Goal: Obtain resource: Download file/media

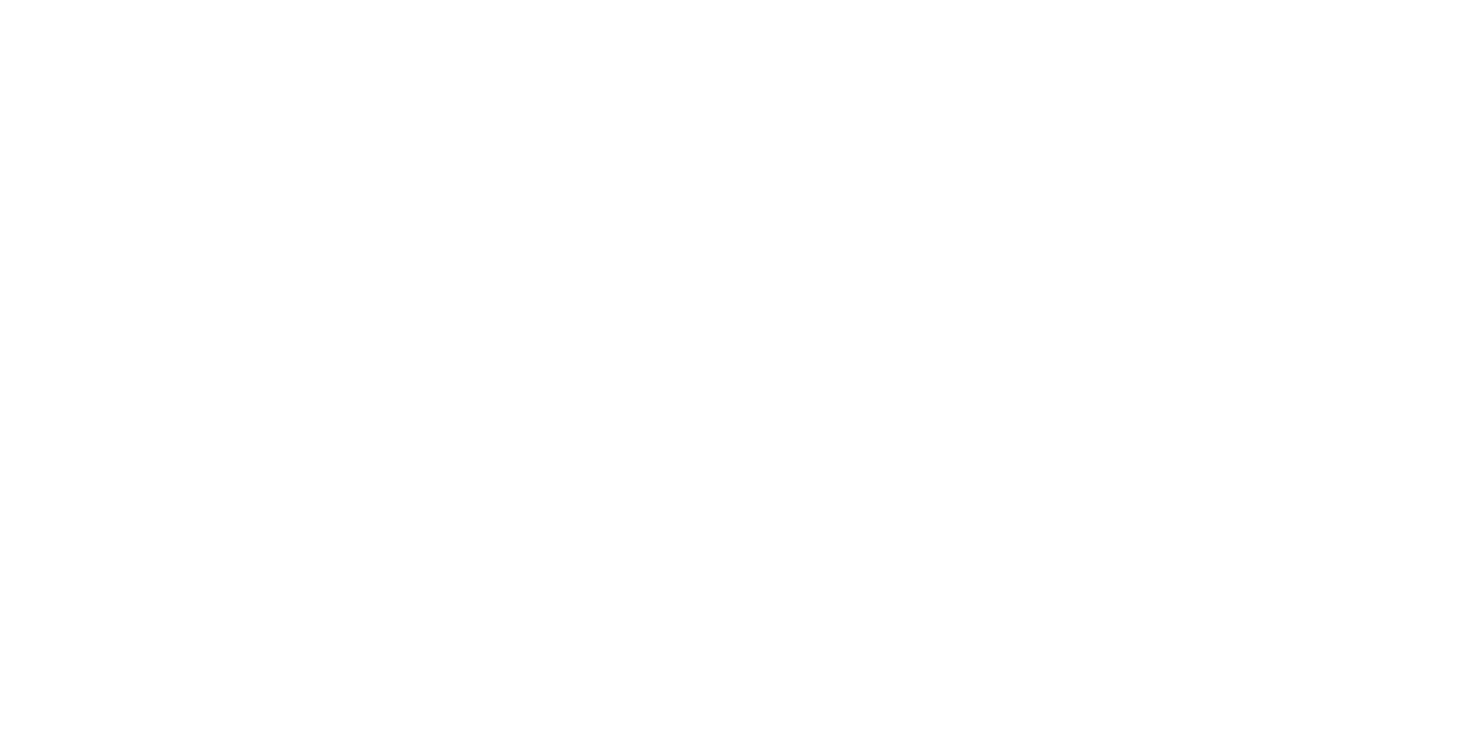
select select
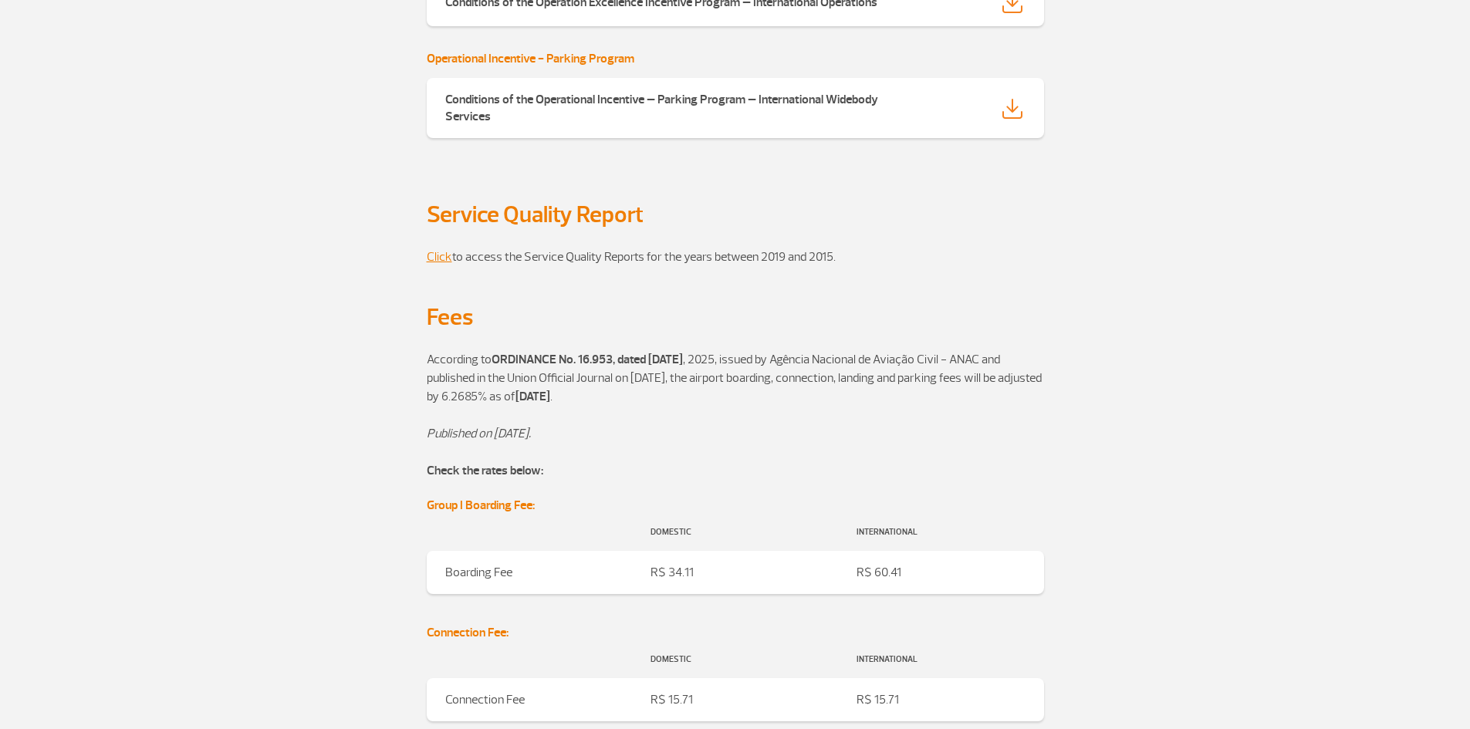
scroll to position [1007, 0]
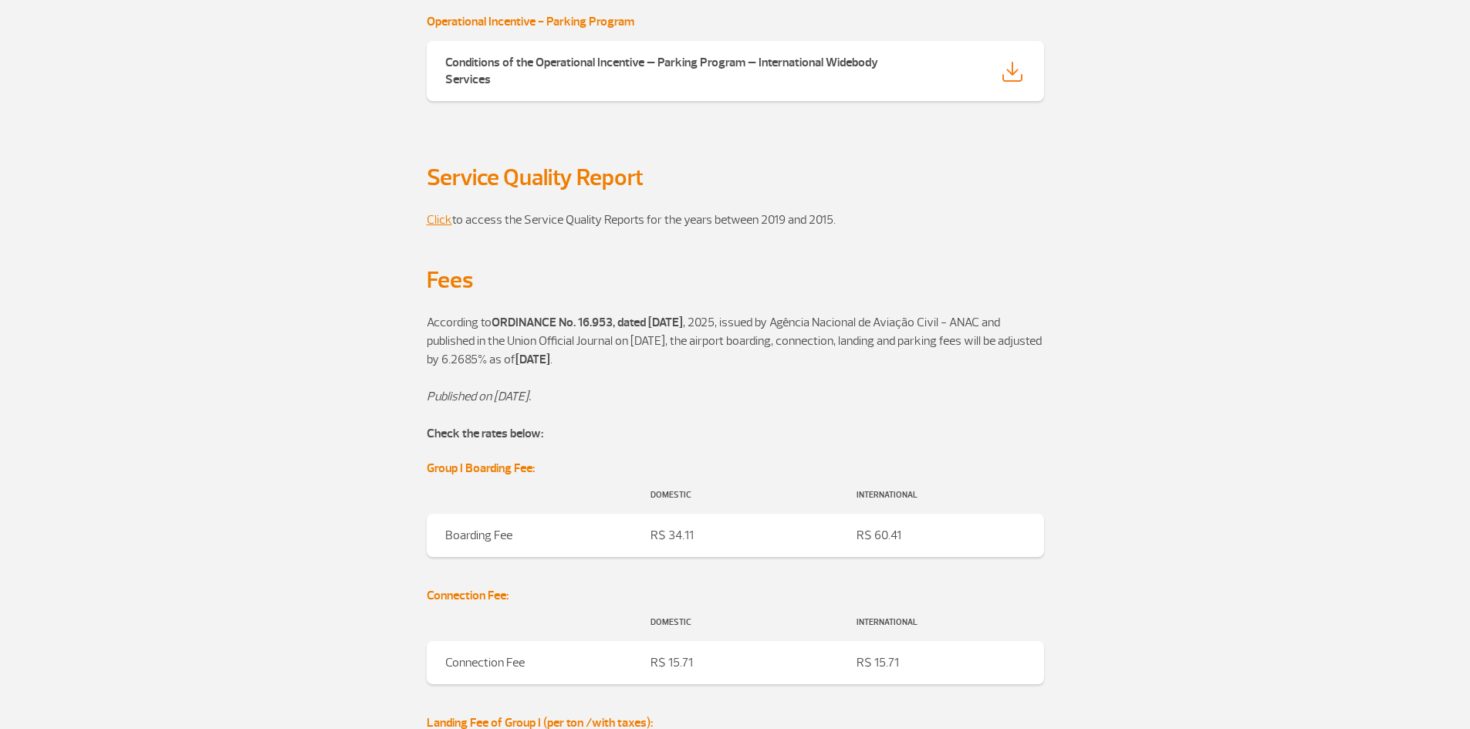
click at [512, 469] on font "Group I Boarding Fee:" at bounding box center [481, 468] width 108 height 15
click at [495, 433] on font "Check the rates below:" at bounding box center [485, 433] width 117 height 15
click at [476, 535] on font "Boarding Fee" at bounding box center [478, 535] width 67 height 15
click at [478, 598] on font "Connection Fee:" at bounding box center [468, 595] width 82 height 15
click at [444, 219] on font "Click" at bounding box center [439, 219] width 25 height 15
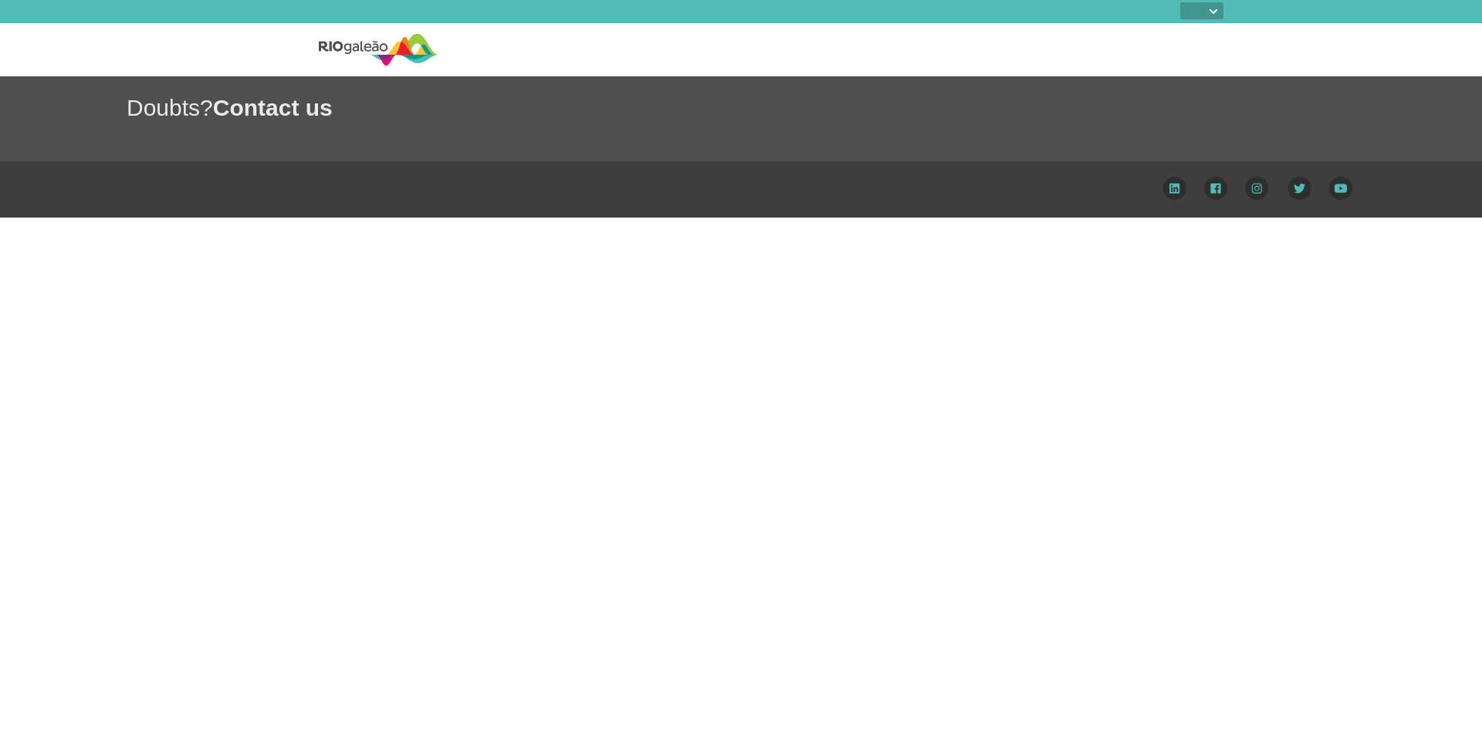
select select
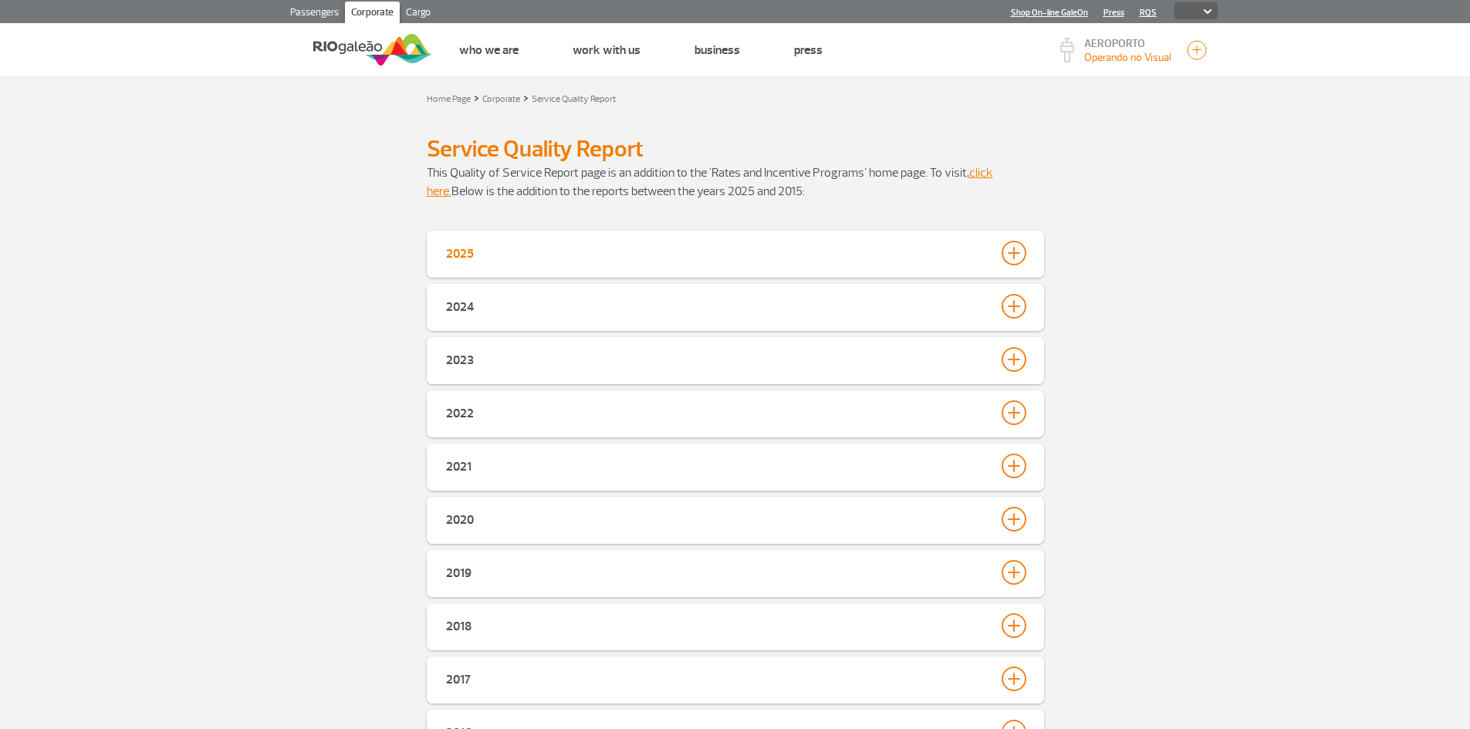
click at [464, 252] on div "2025" at bounding box center [460, 252] width 28 height 22
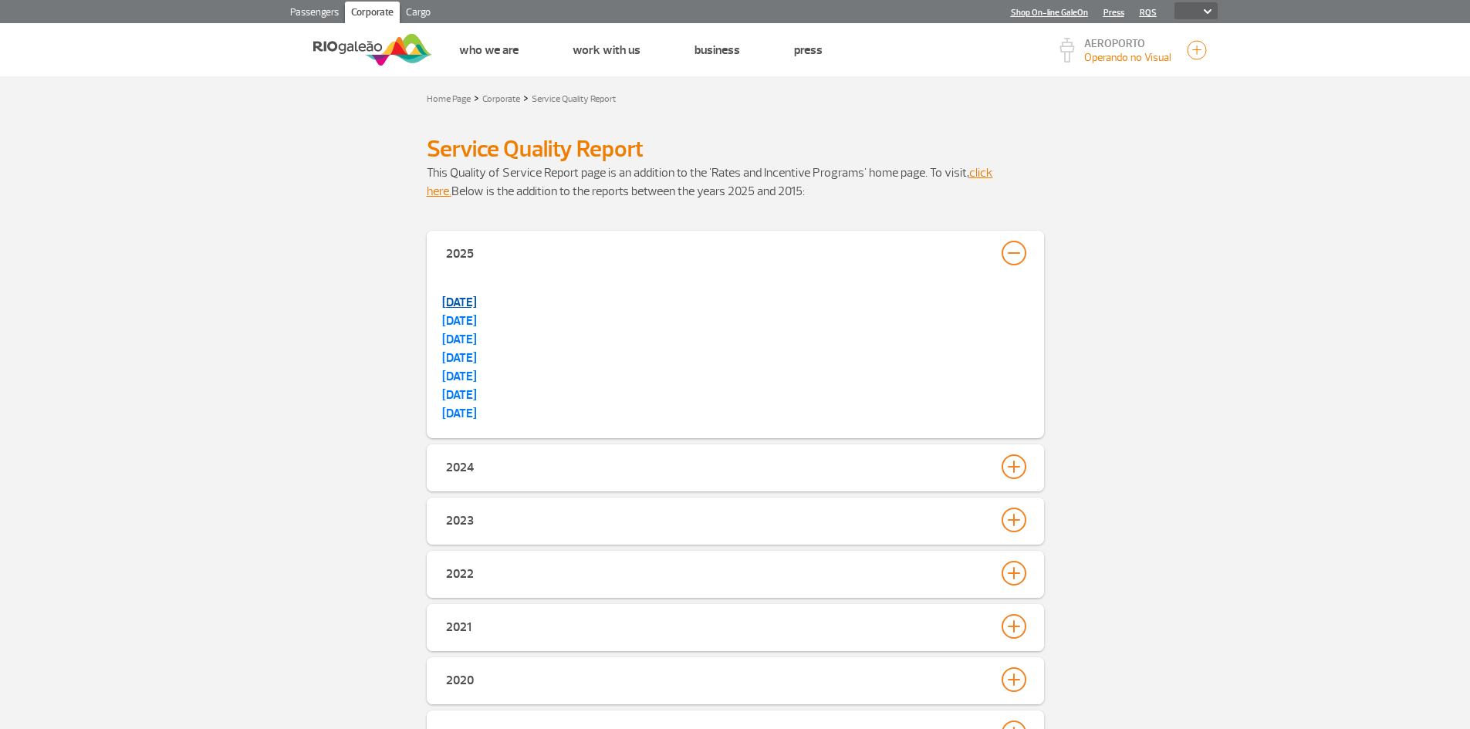
click at [472, 305] on link "[DATE]" at bounding box center [459, 302] width 35 height 15
click at [443, 191] on link "click here." at bounding box center [710, 182] width 566 height 34
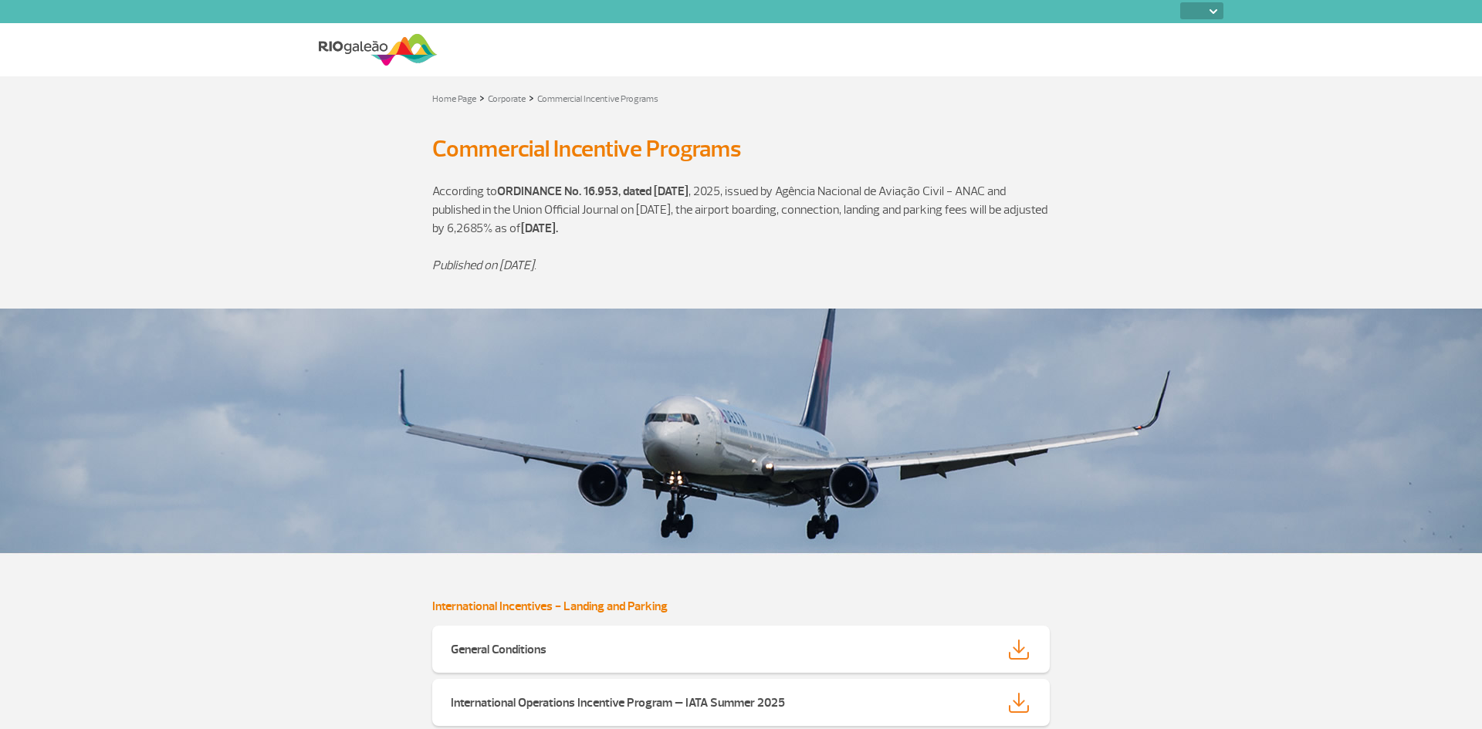
select select
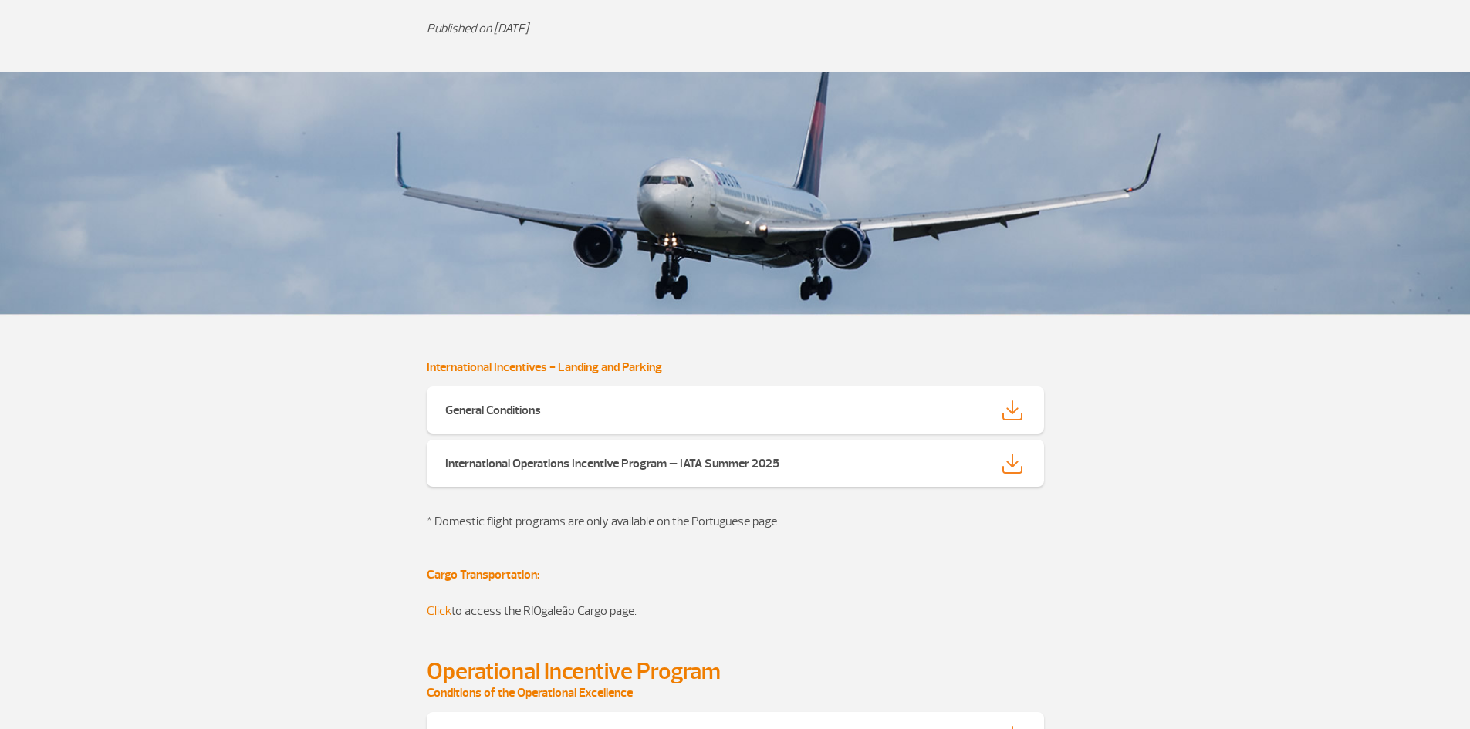
scroll to position [242, 0]
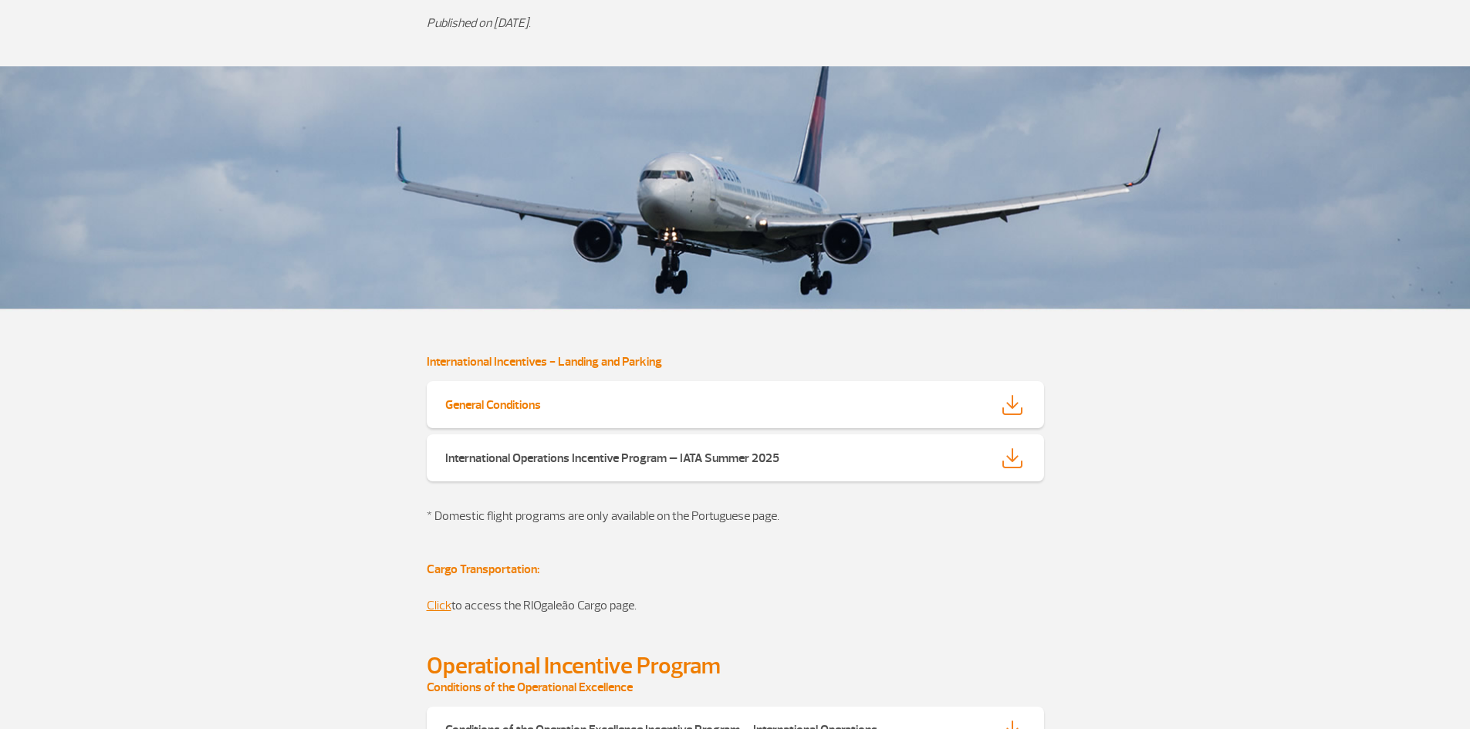
click at [1018, 402] on img at bounding box center [1012, 405] width 20 height 20
click at [1017, 459] on img at bounding box center [1012, 458] width 20 height 20
click at [435, 610] on link "Click" at bounding box center [439, 605] width 25 height 15
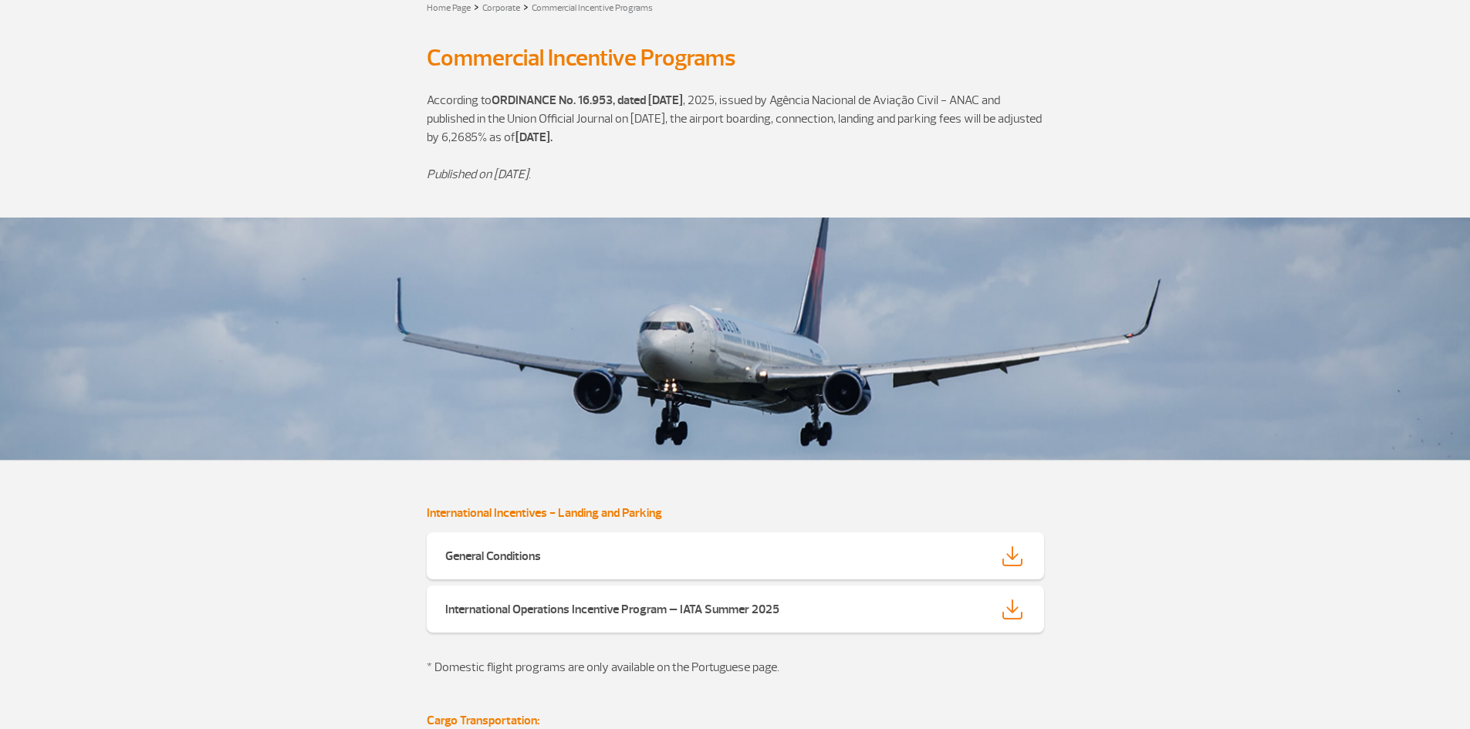
scroll to position [0, 0]
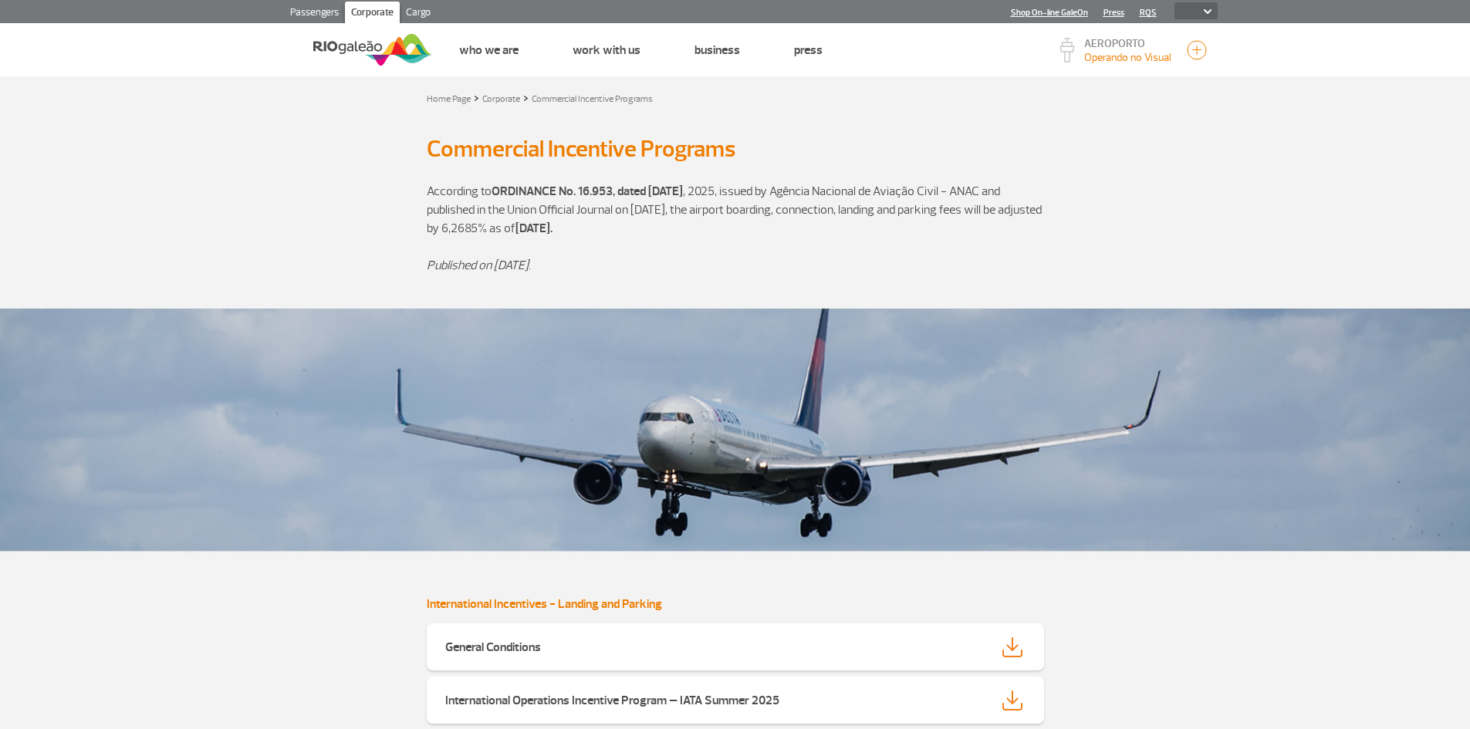
click at [316, 12] on link "Passengers" at bounding box center [314, 14] width 61 height 25
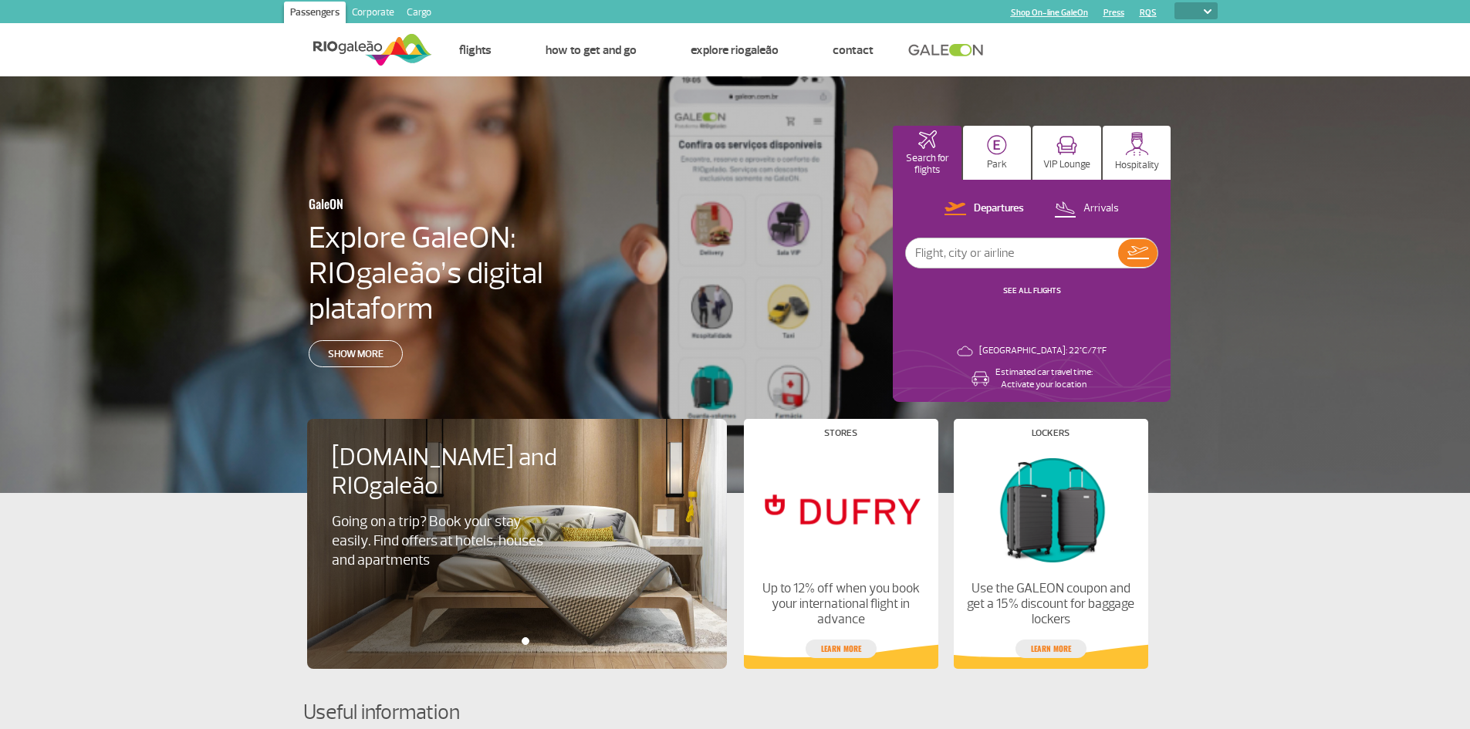
click at [373, 13] on link "Corporate" at bounding box center [373, 14] width 55 height 25
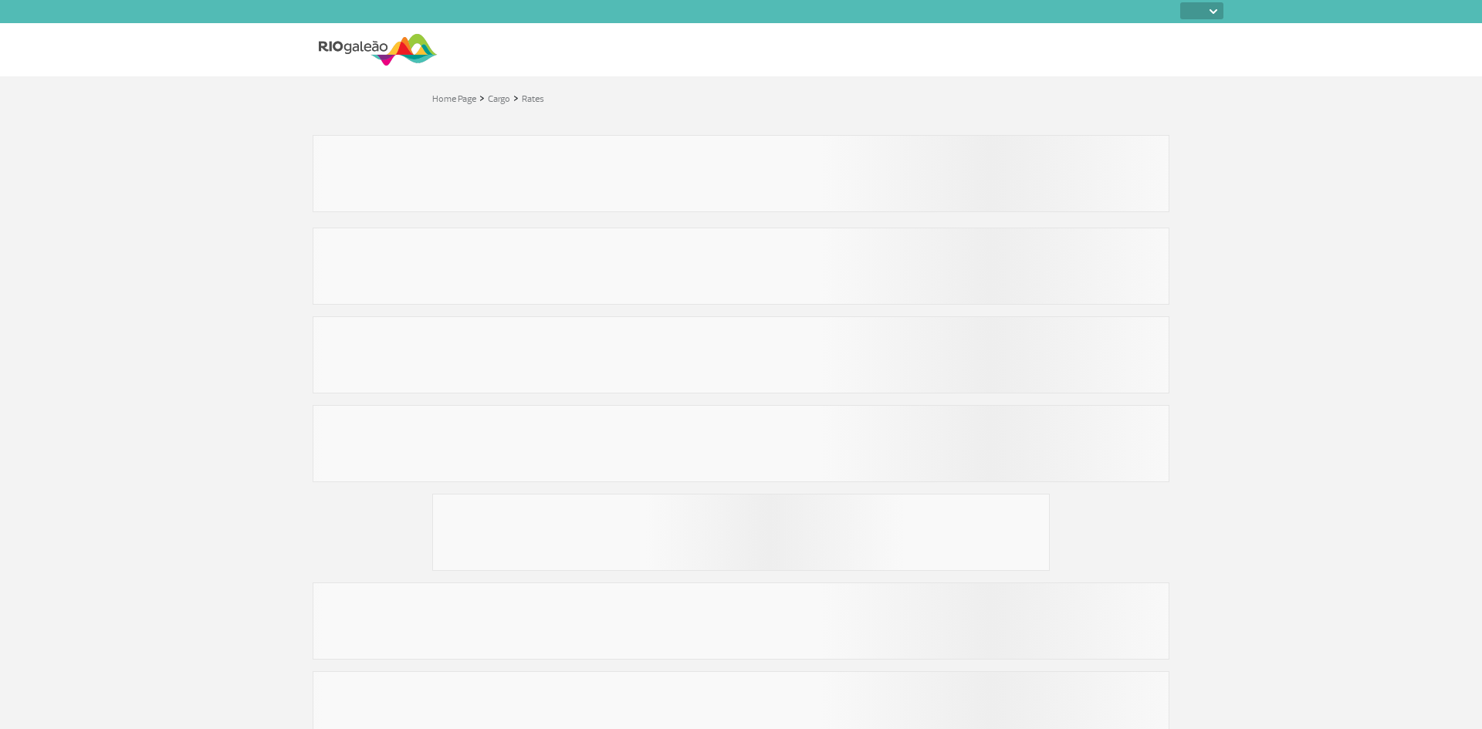
select select
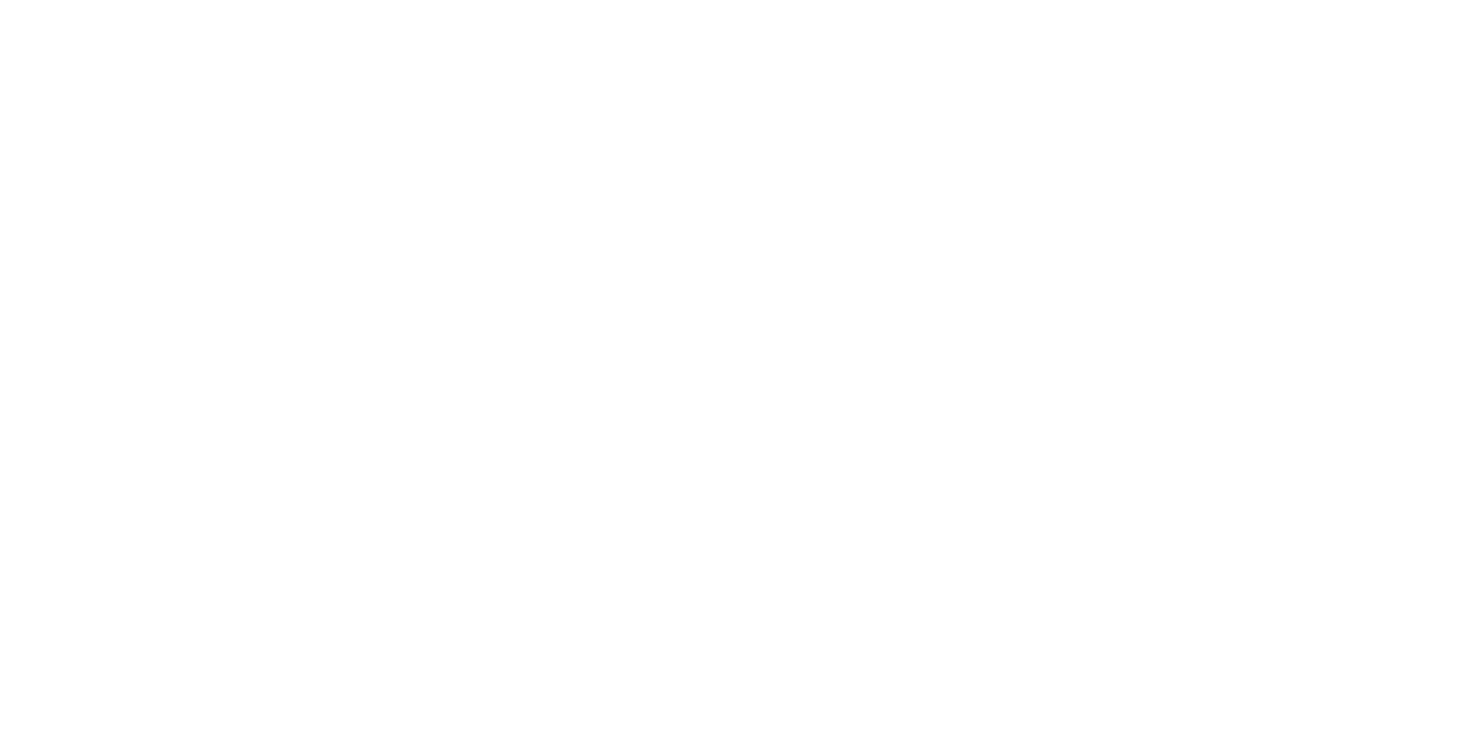
select select
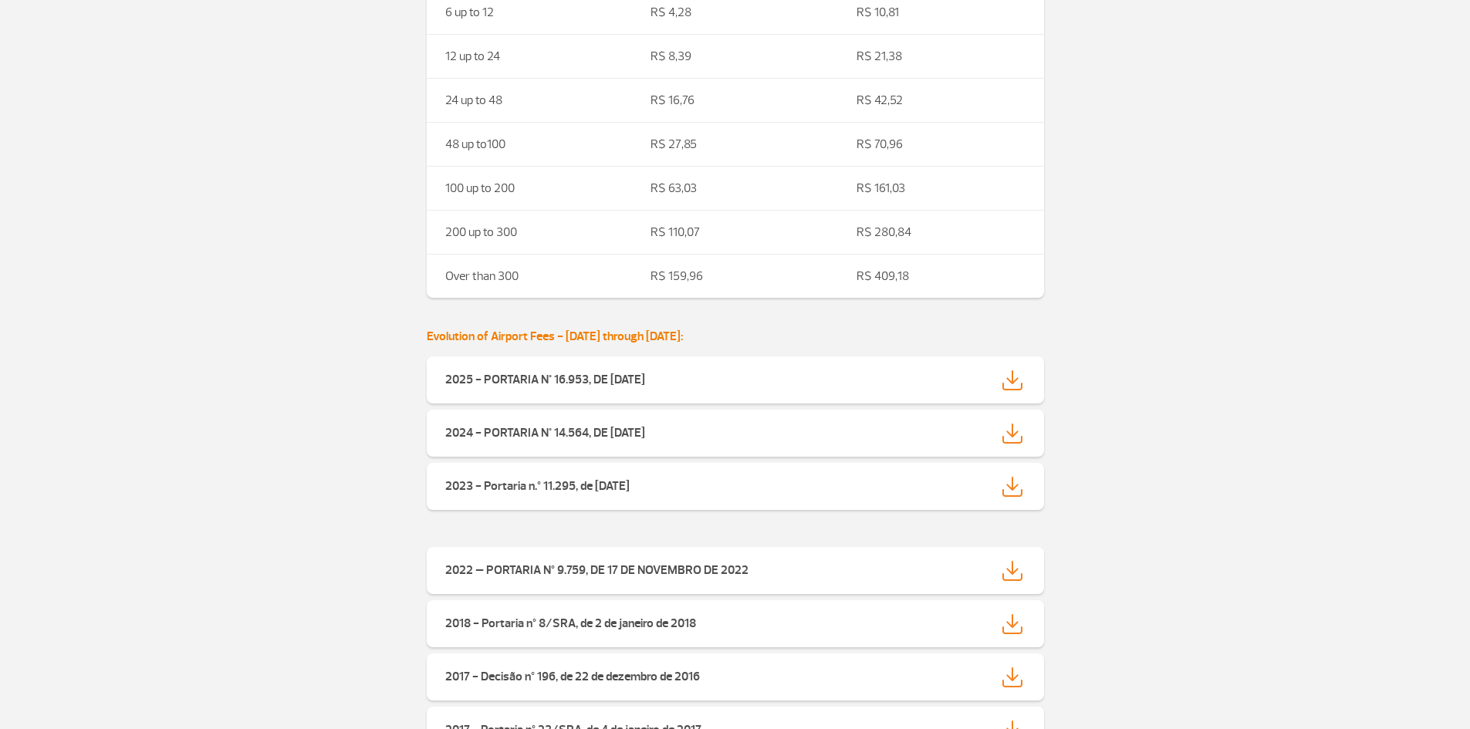
scroll to position [3965, 0]
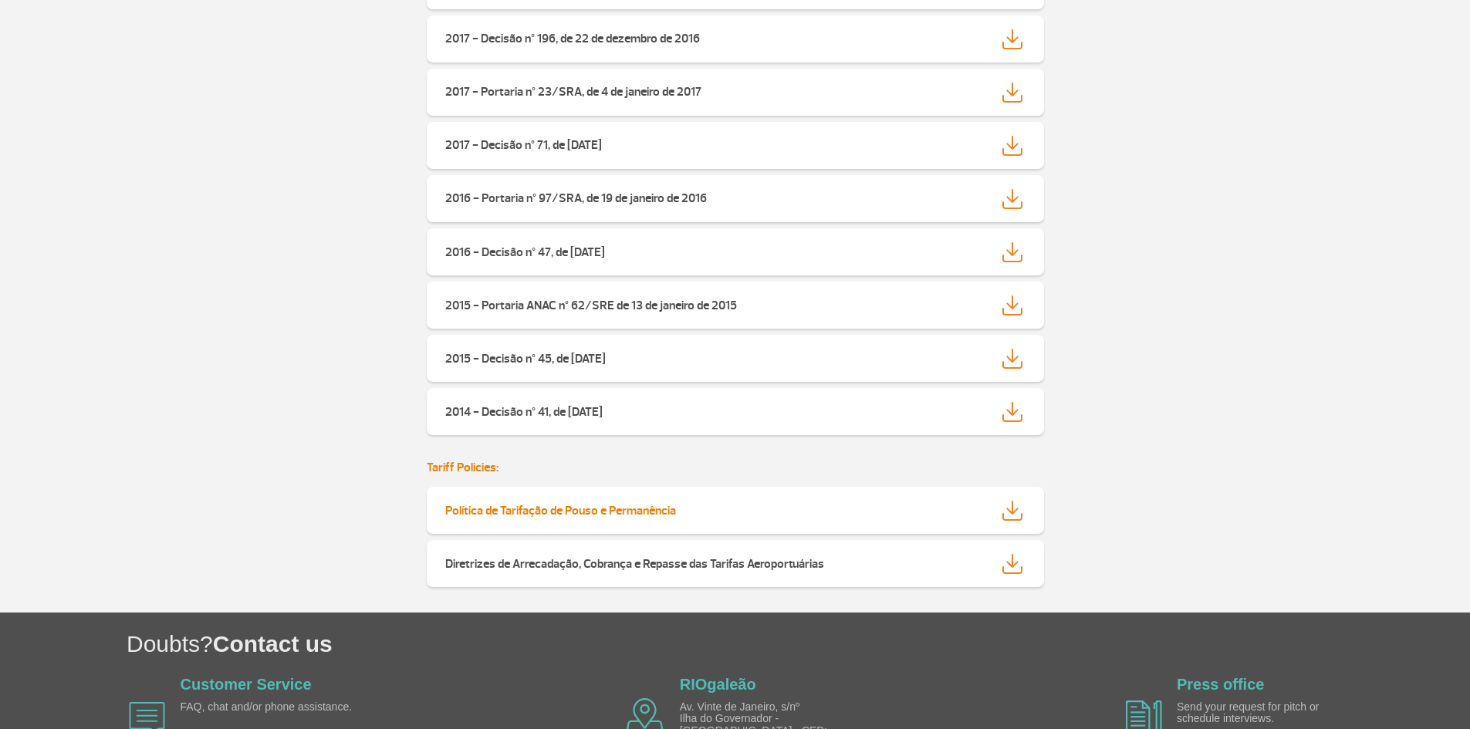
click at [639, 510] on strong "Política de Tarifação de Pouso e Permanência" at bounding box center [560, 510] width 231 height 15
click at [519, 563] on strong "Diretrizes de Arrecadação, Cobrança e Repasse das Tarifas Aeroportuárias" at bounding box center [634, 563] width 379 height 15
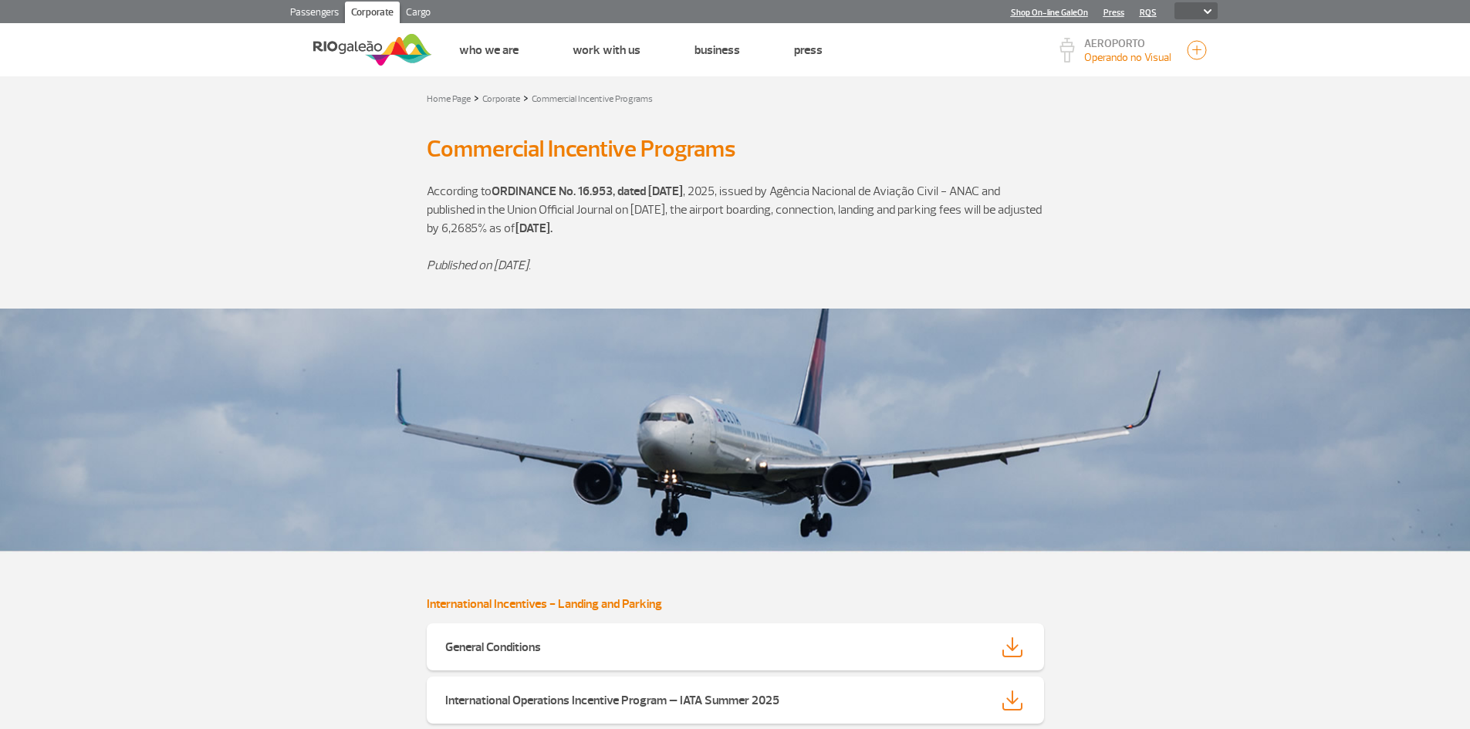
scroll to position [638, 0]
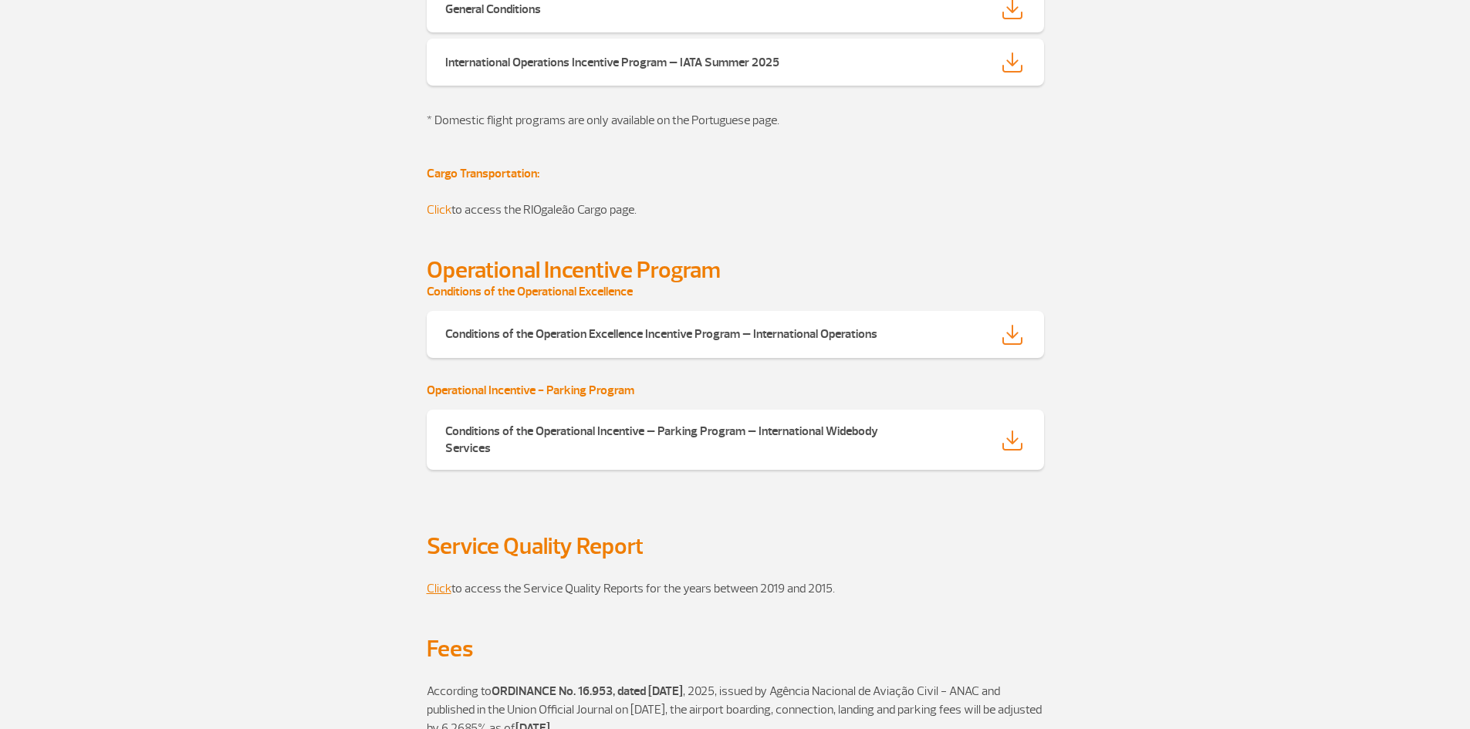
click at [441, 213] on link "Click" at bounding box center [439, 209] width 25 height 15
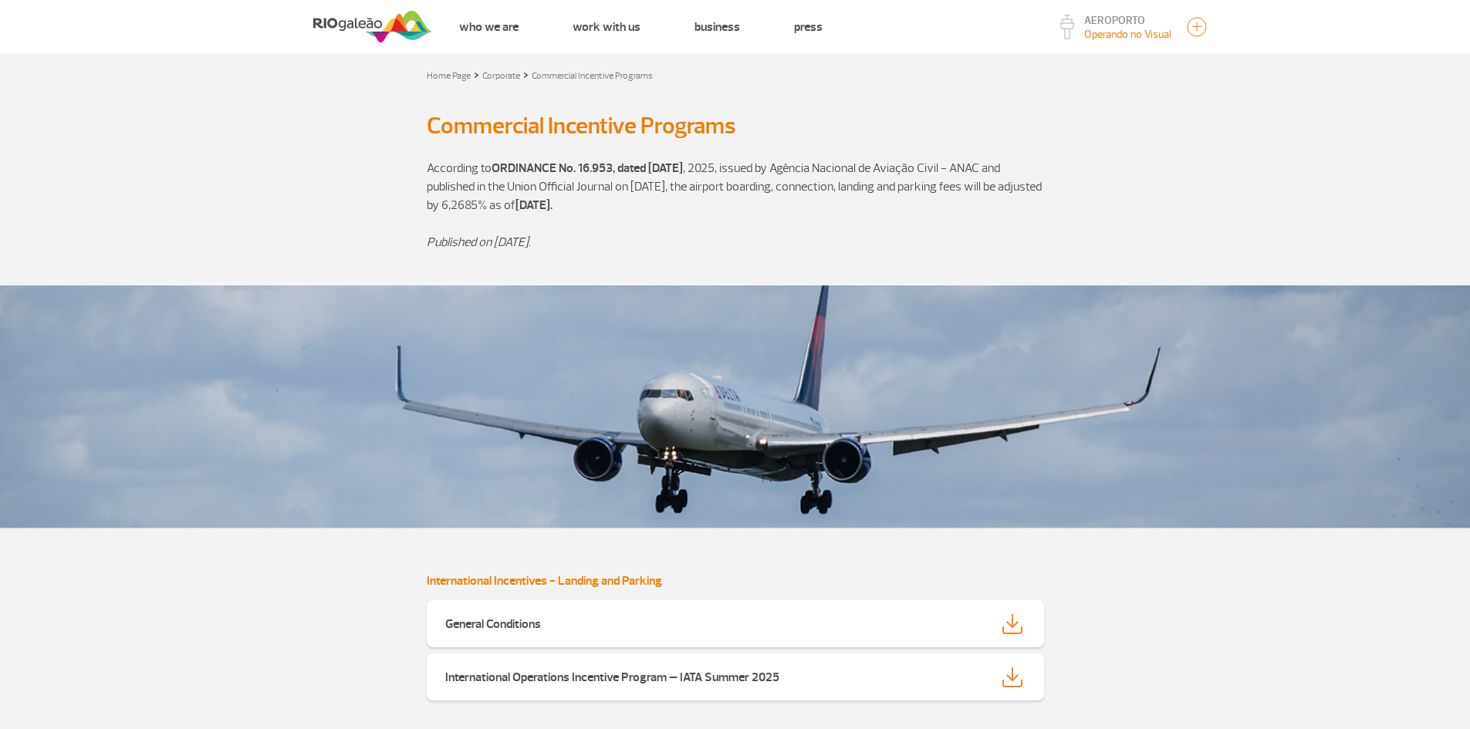
scroll to position [0, 0]
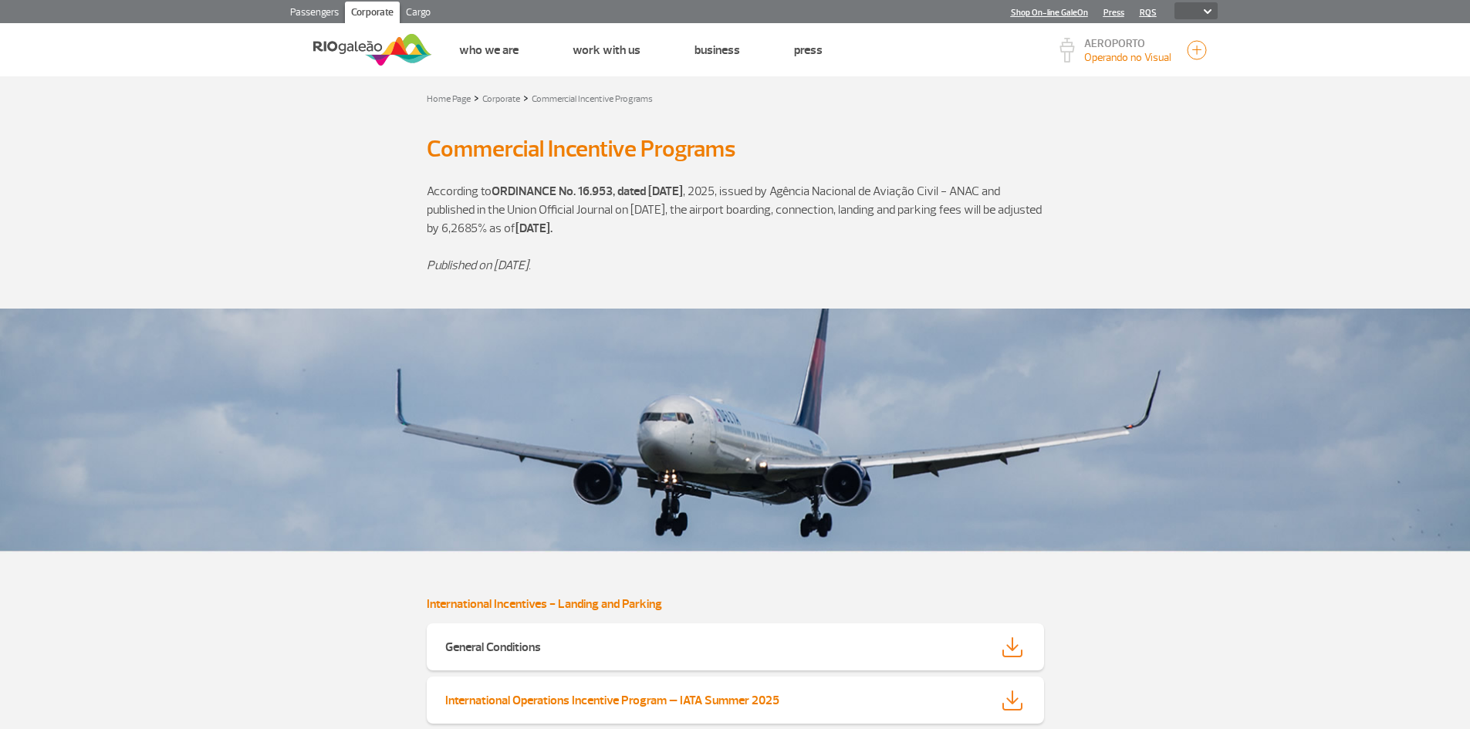
click at [586, 698] on strong "International Operations Incentive Program – IATA Summer 2025" at bounding box center [612, 700] width 334 height 15
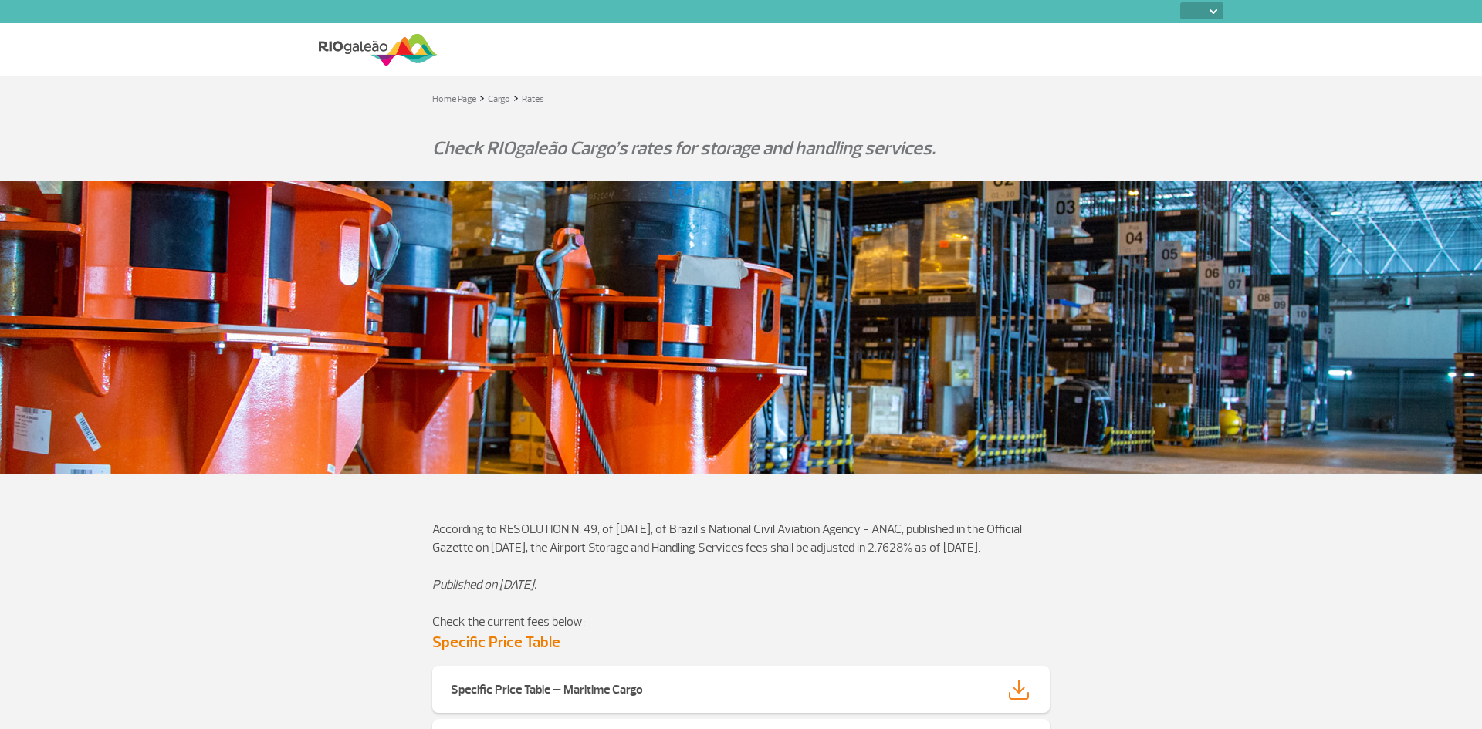
select select
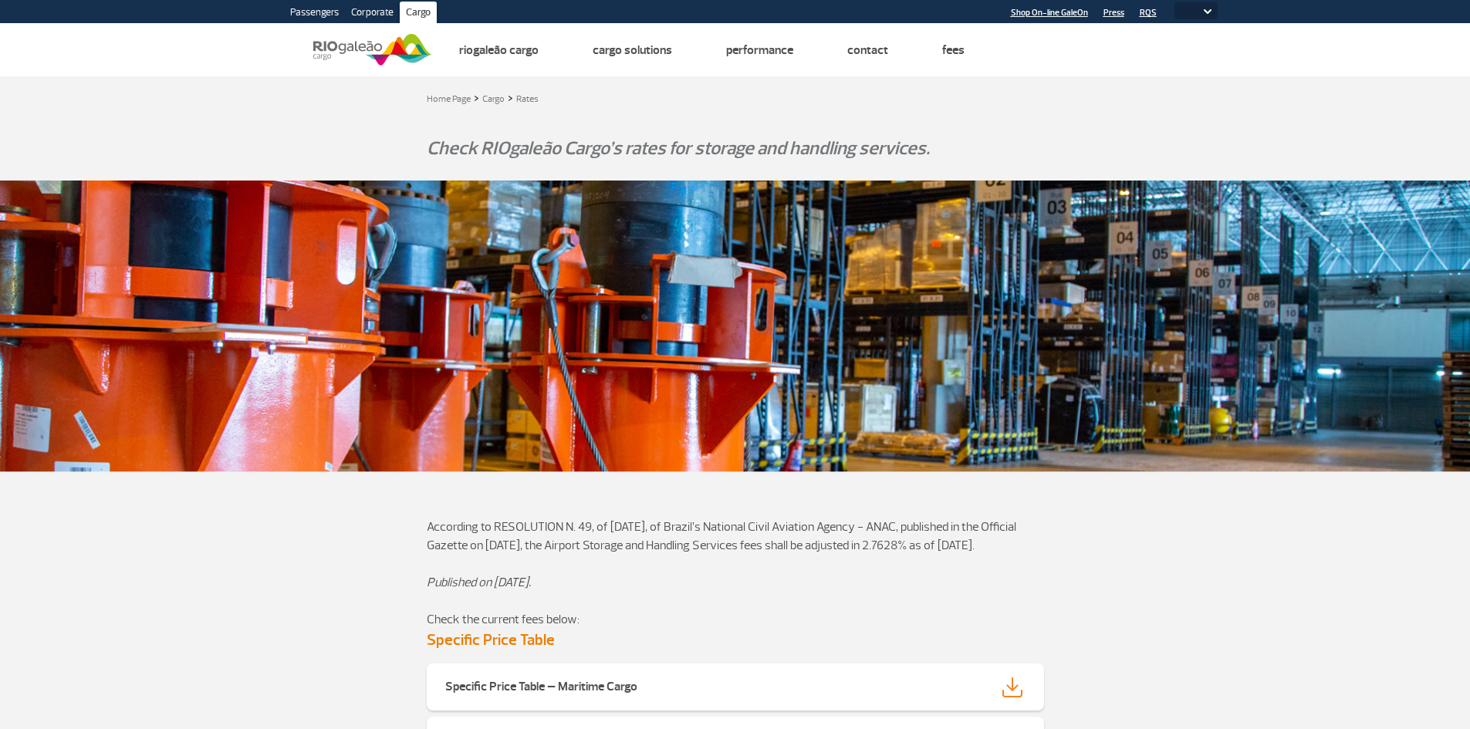
click at [390, 10] on link "Corporate" at bounding box center [372, 14] width 55 height 25
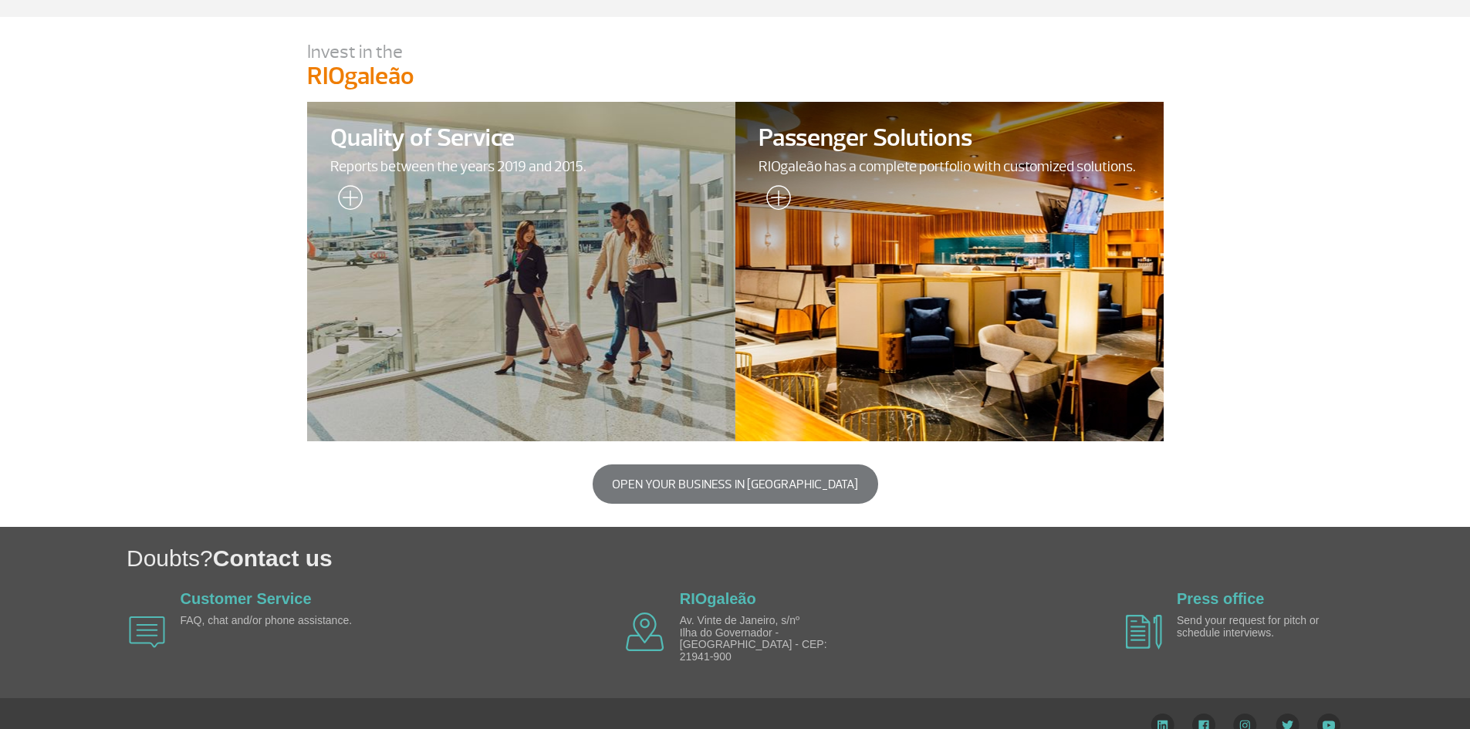
scroll to position [489, 0]
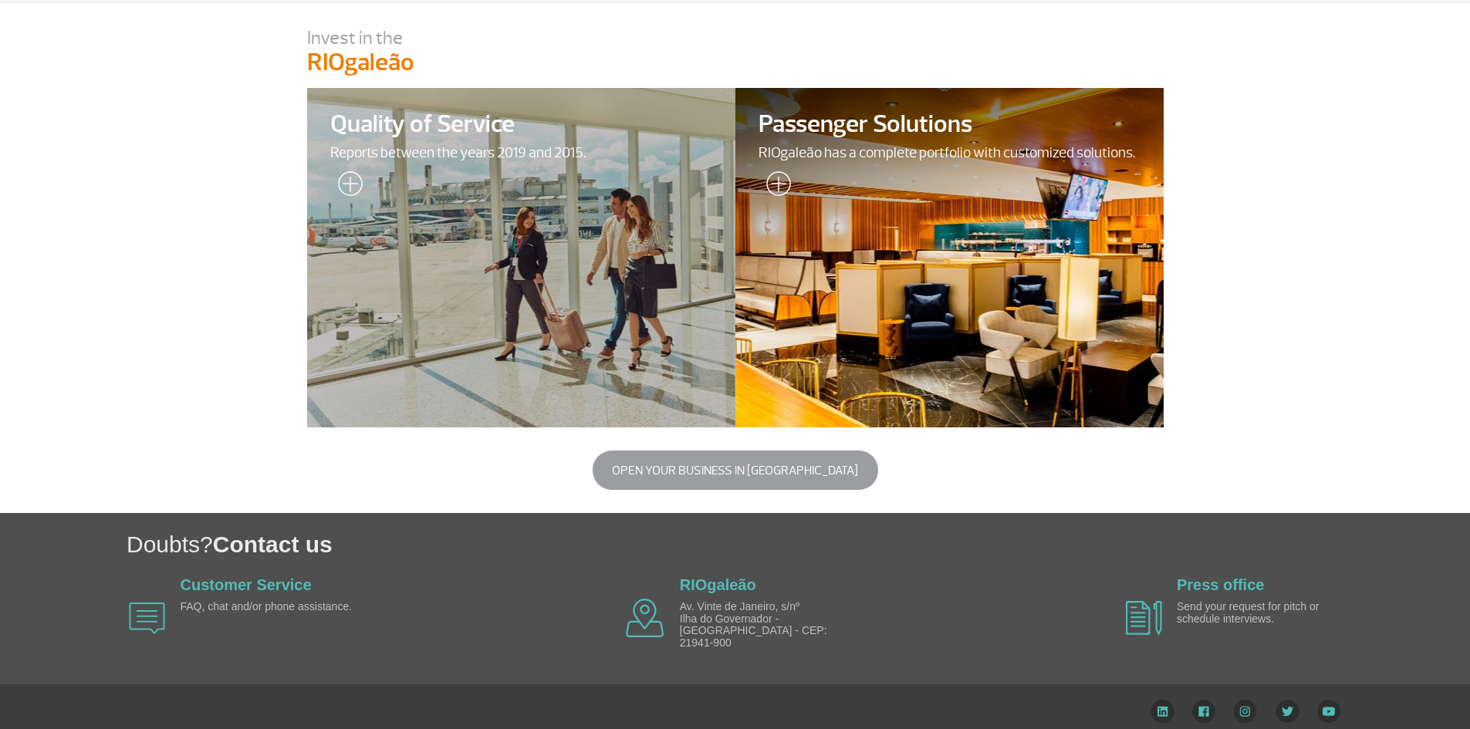
click at [827, 482] on button "Open your business in RIOgaleão" at bounding box center [736, 470] width 286 height 39
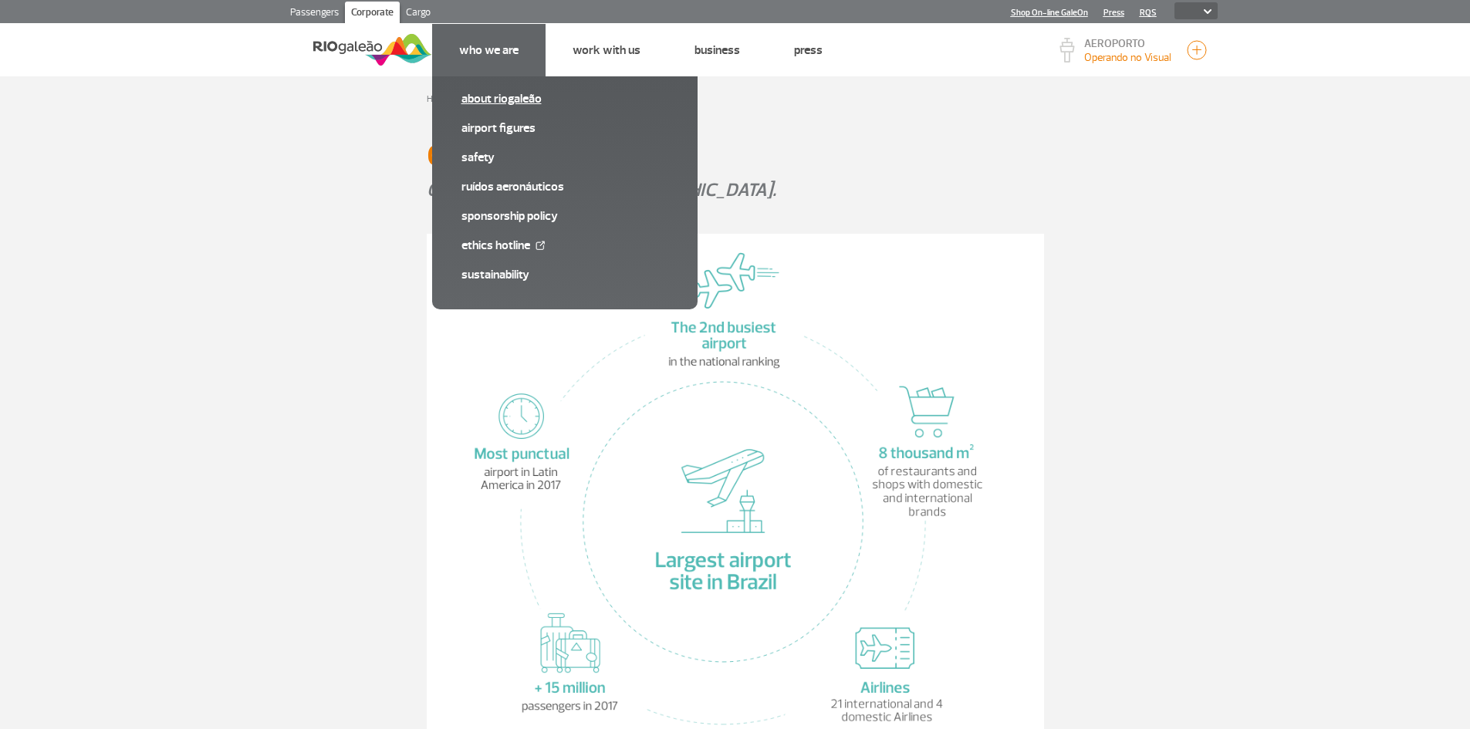
click at [525, 106] on link "About RIOgaleão" at bounding box center [564, 98] width 207 height 17
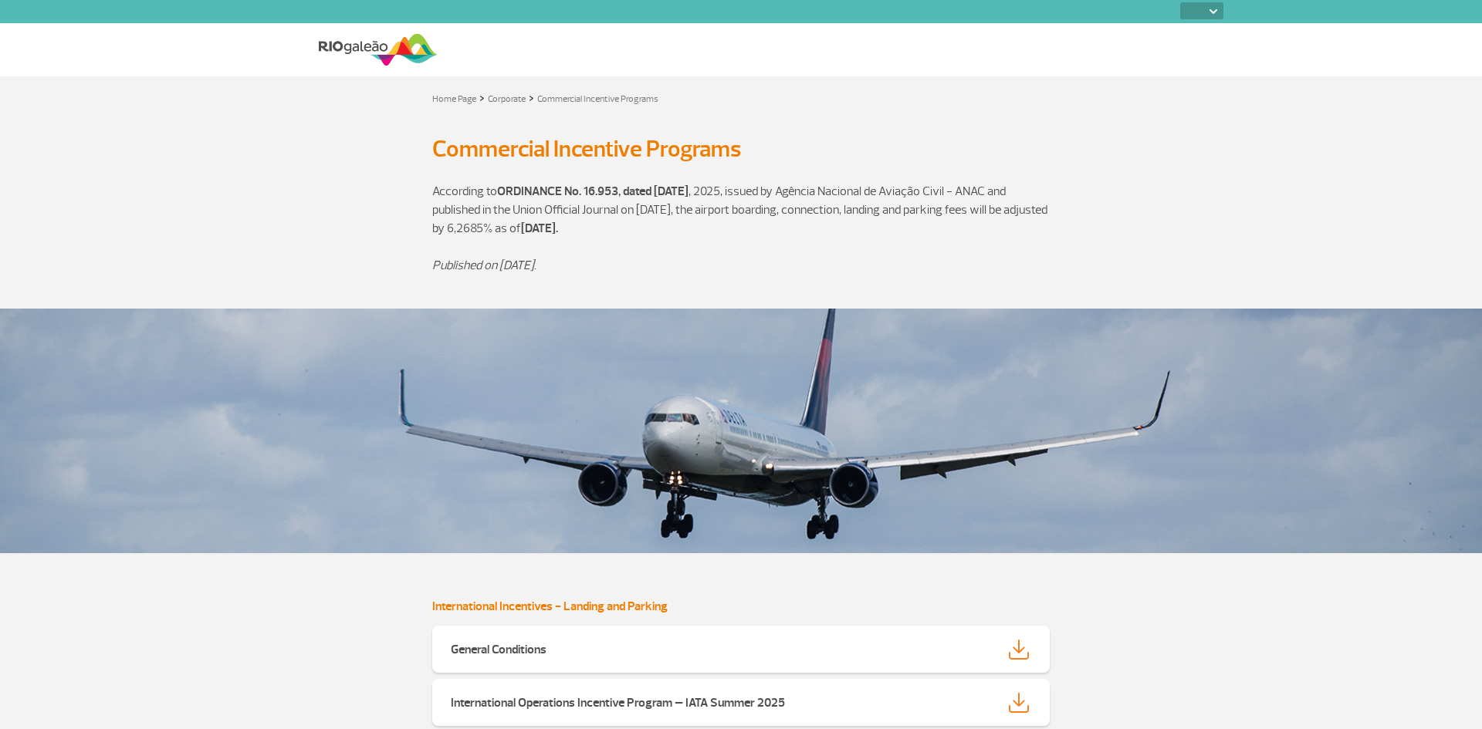
select select
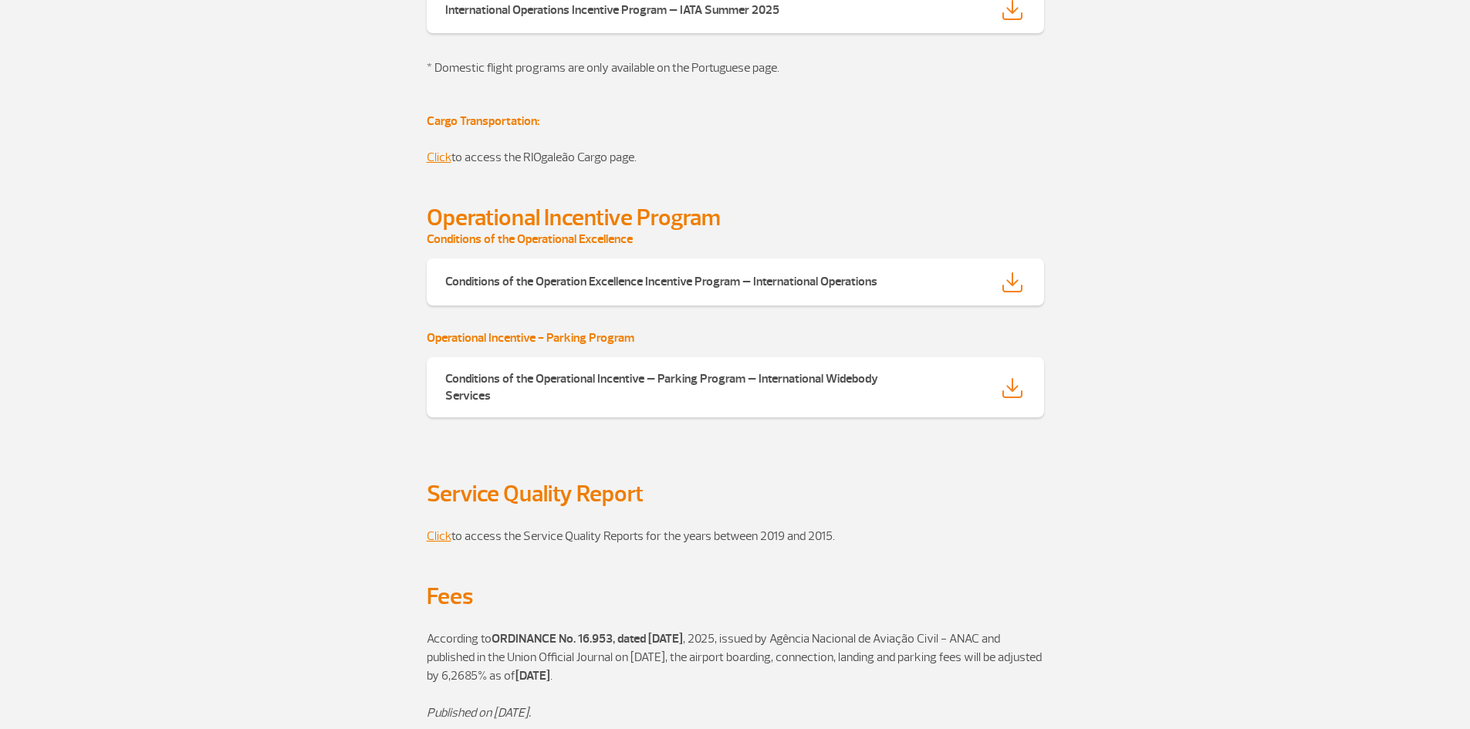
scroll to position [701, 0]
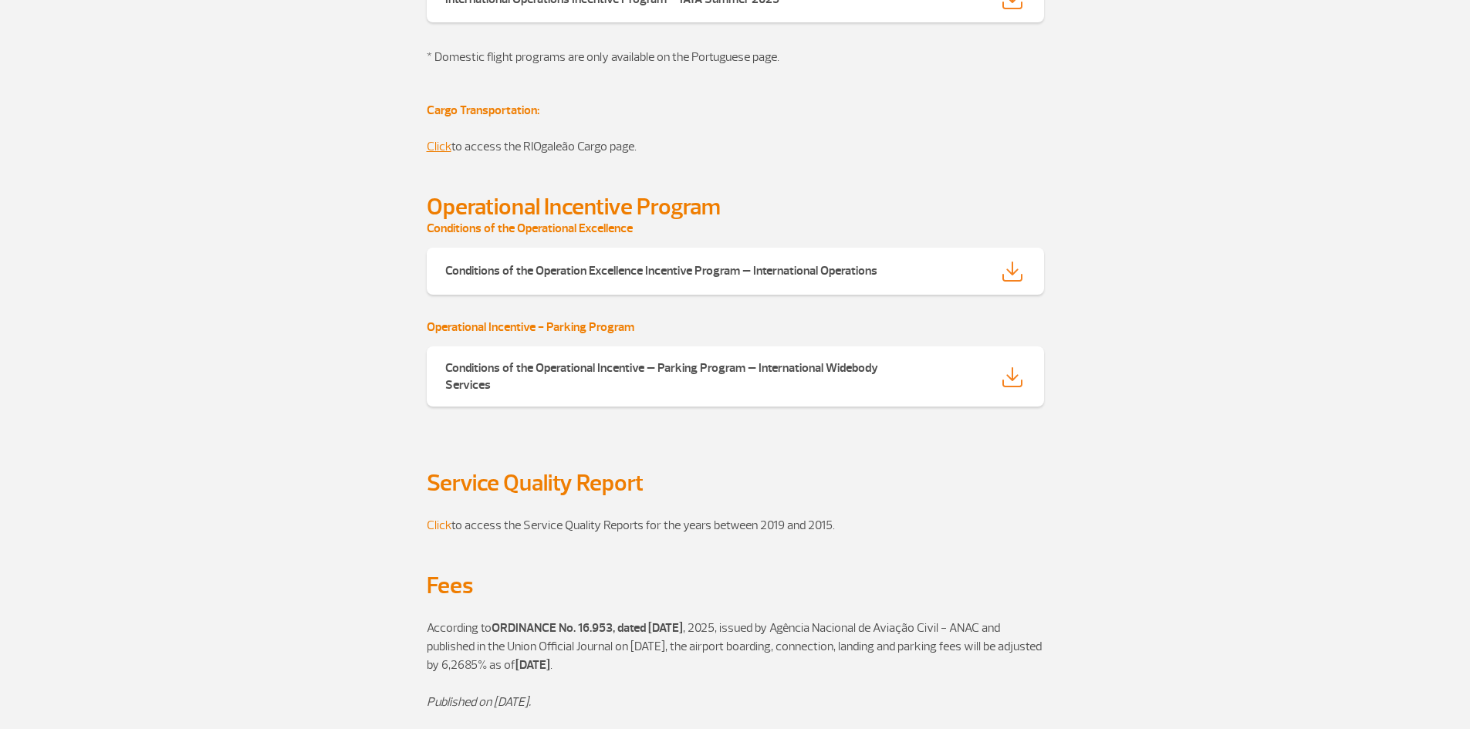
click at [444, 522] on link "Click" at bounding box center [439, 525] width 25 height 15
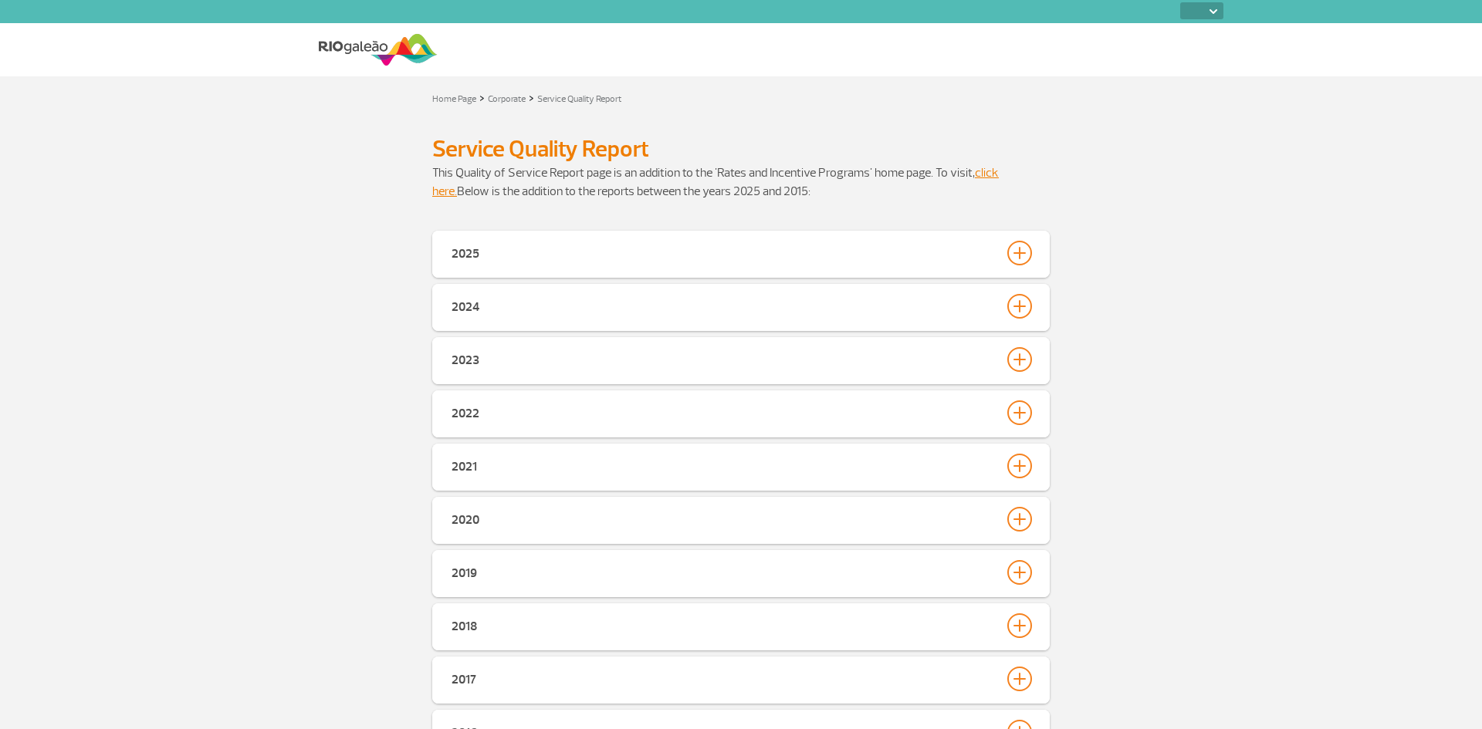
select select
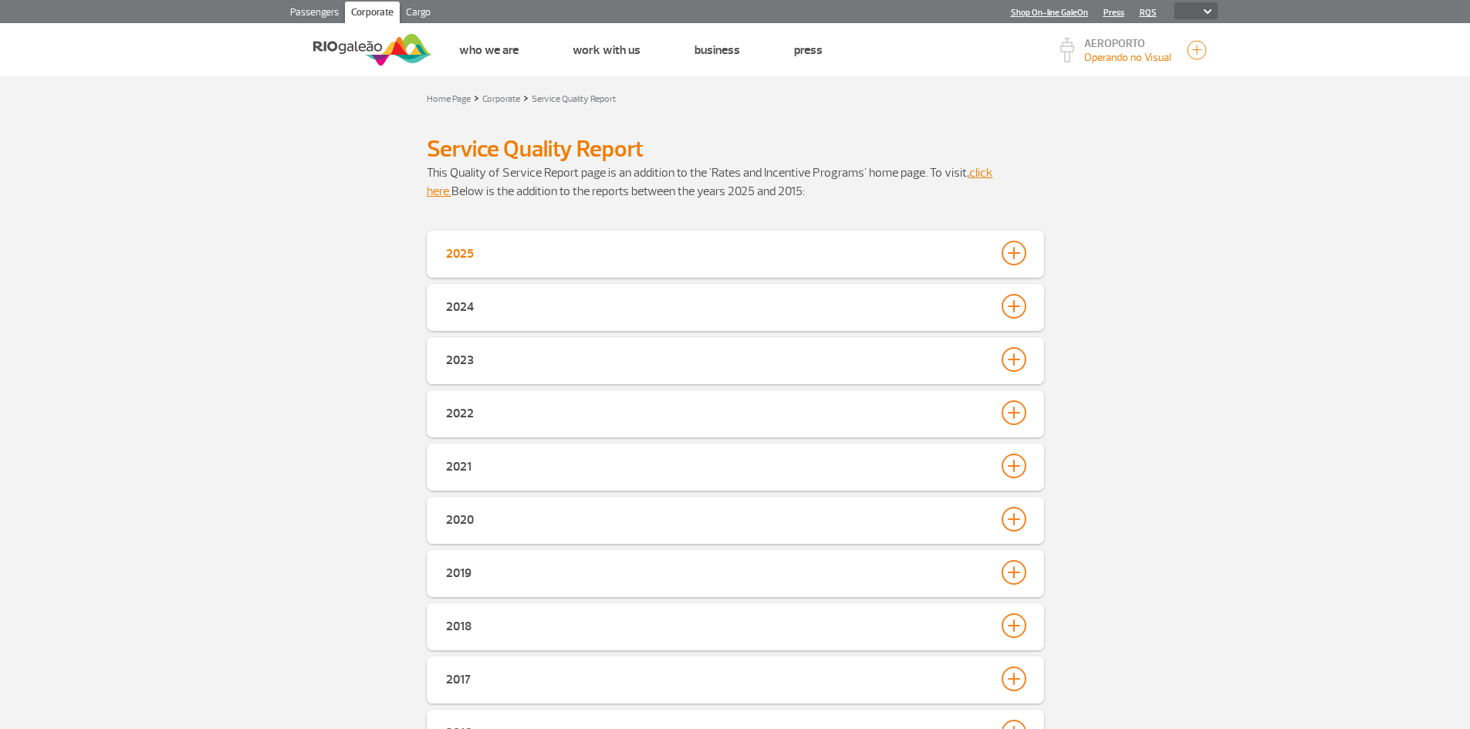
click at [457, 255] on div "2025" at bounding box center [460, 252] width 28 height 22
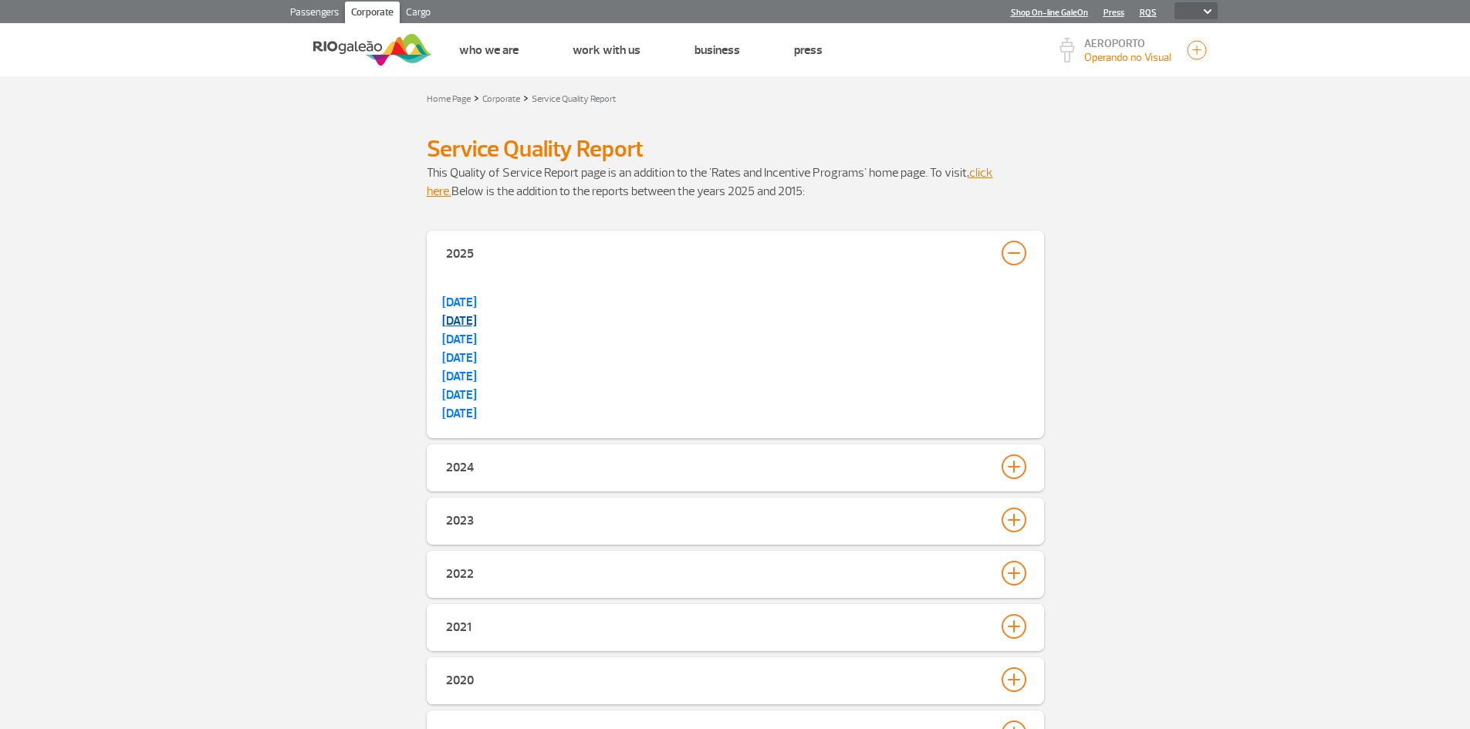
click at [461, 321] on strong "[DATE]" at bounding box center [459, 320] width 35 height 15
click at [438, 191] on link "click here." at bounding box center [710, 182] width 566 height 34
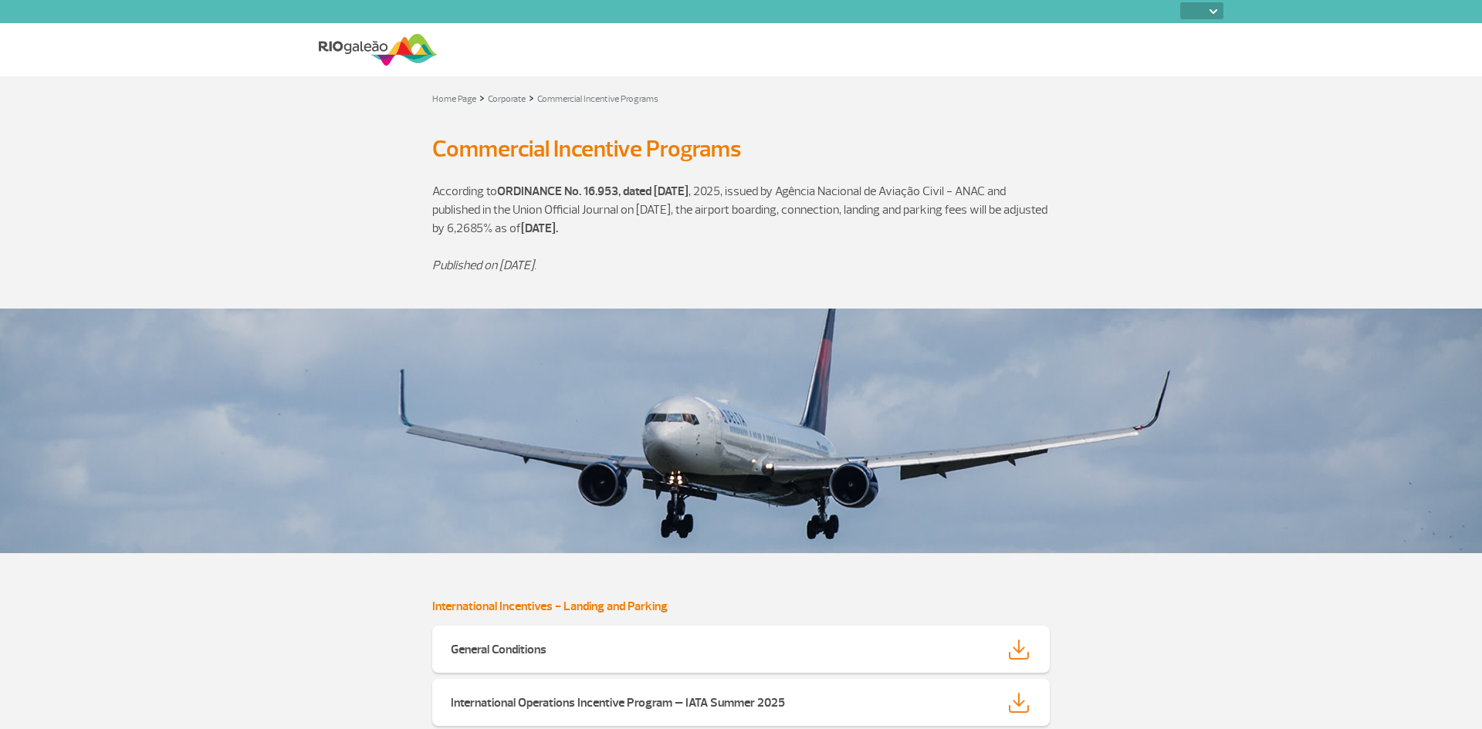
select select
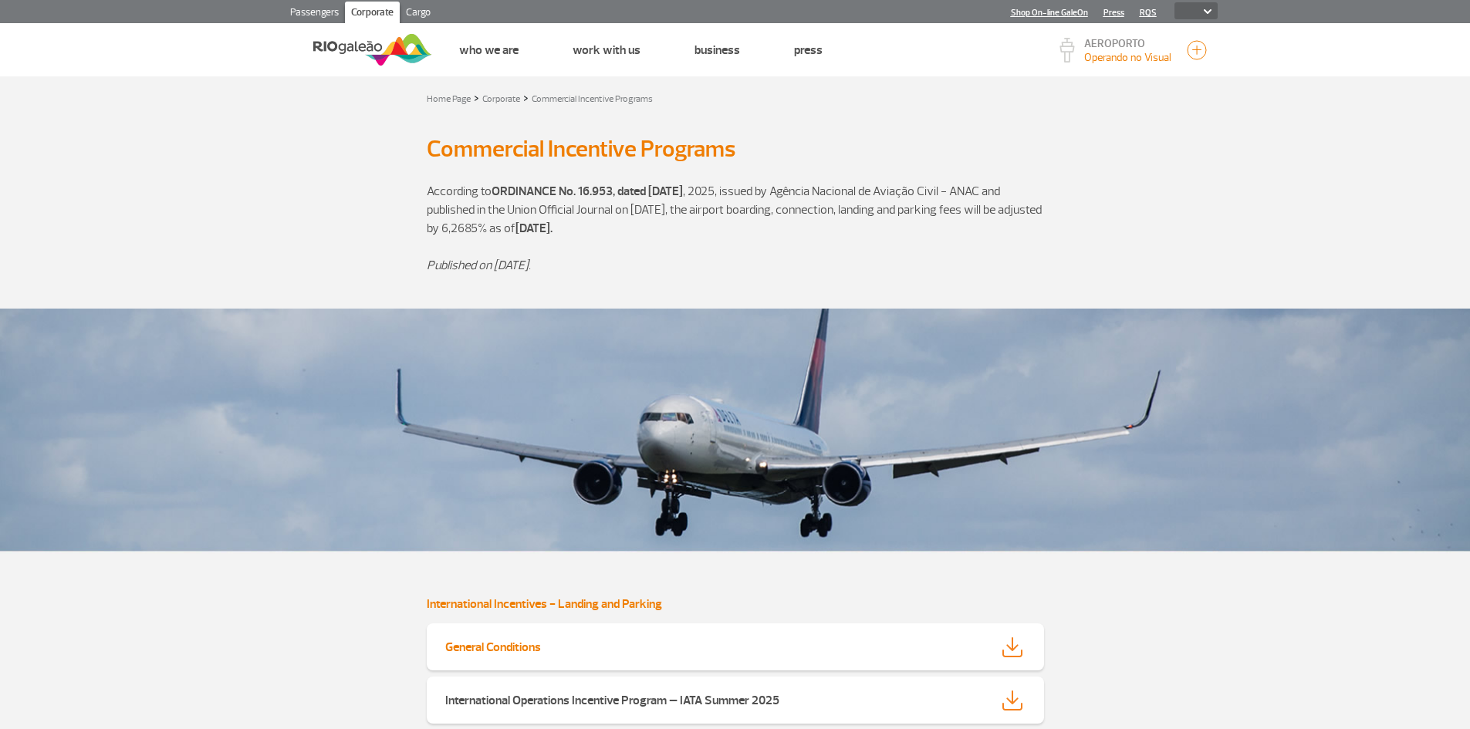
click at [515, 643] on strong "General Conditions" at bounding box center [493, 647] width 96 height 15
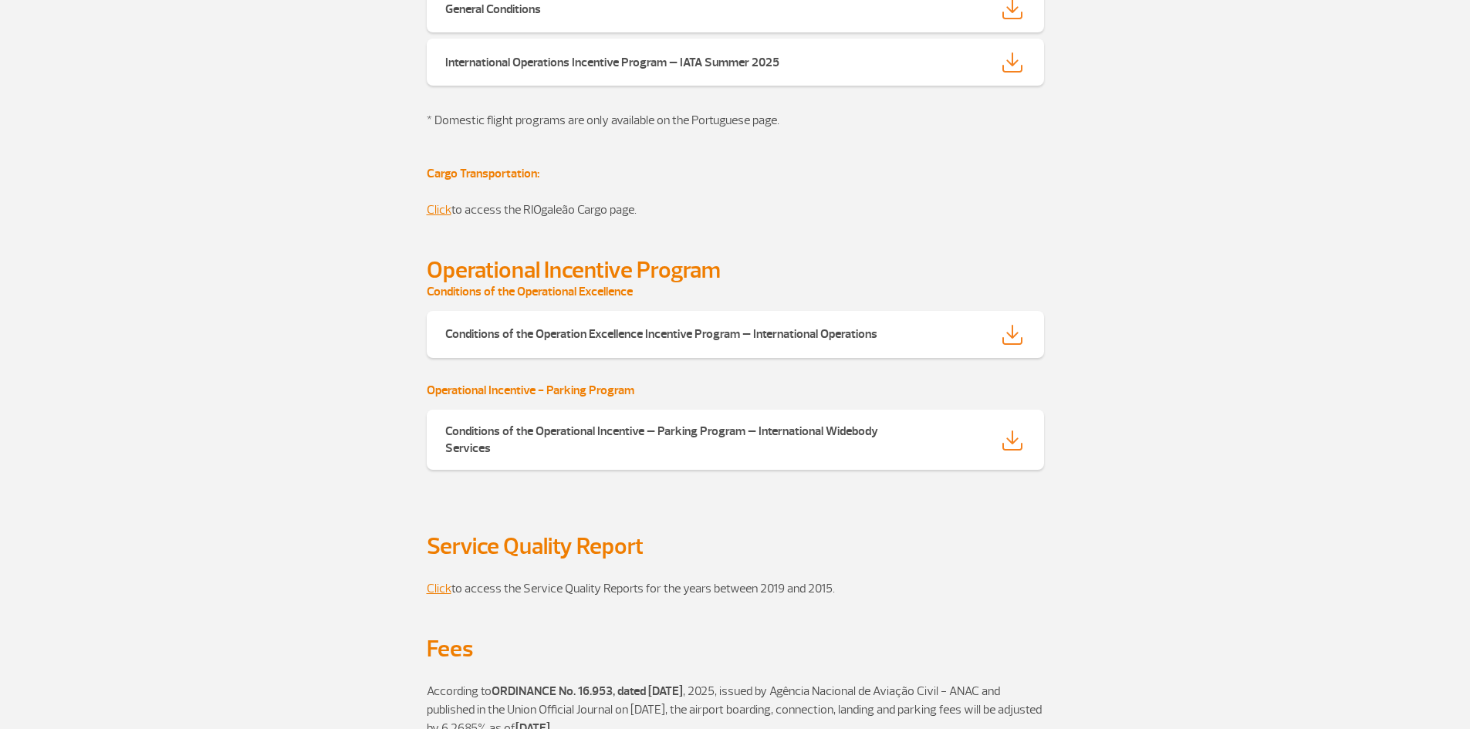
scroll to position [1276, 0]
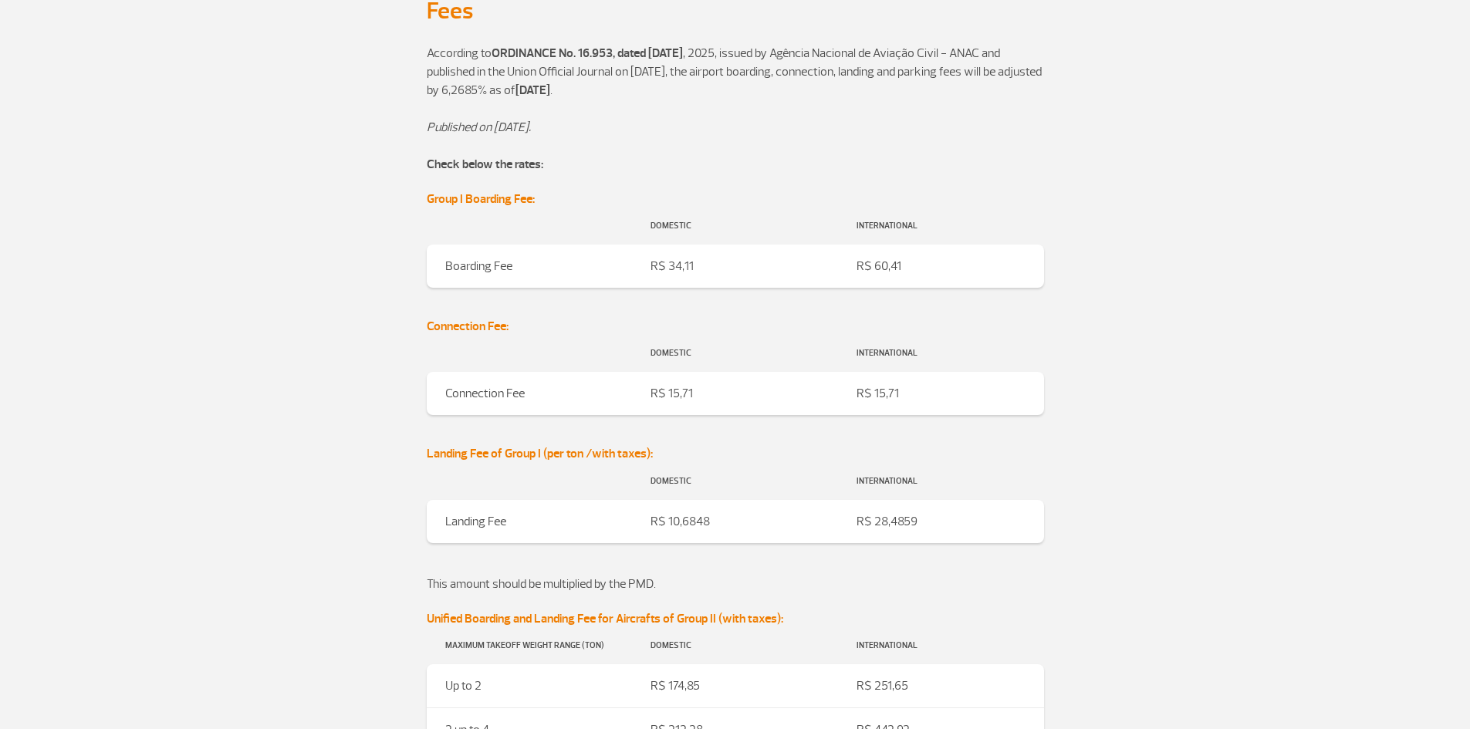
click at [526, 52] on strong "ORDINANCE No. 16.953, dated May 09th" at bounding box center [587, 53] width 191 height 15
drag, startPoint x: 604, startPoint y: 88, endPoint x: 489, endPoint y: 135, distance: 124.2
click at [550, 89] on strong "June 12, 2025" at bounding box center [532, 90] width 35 height 15
click at [513, 124] on em "Published on May 13th, 2025." at bounding box center [479, 127] width 104 height 15
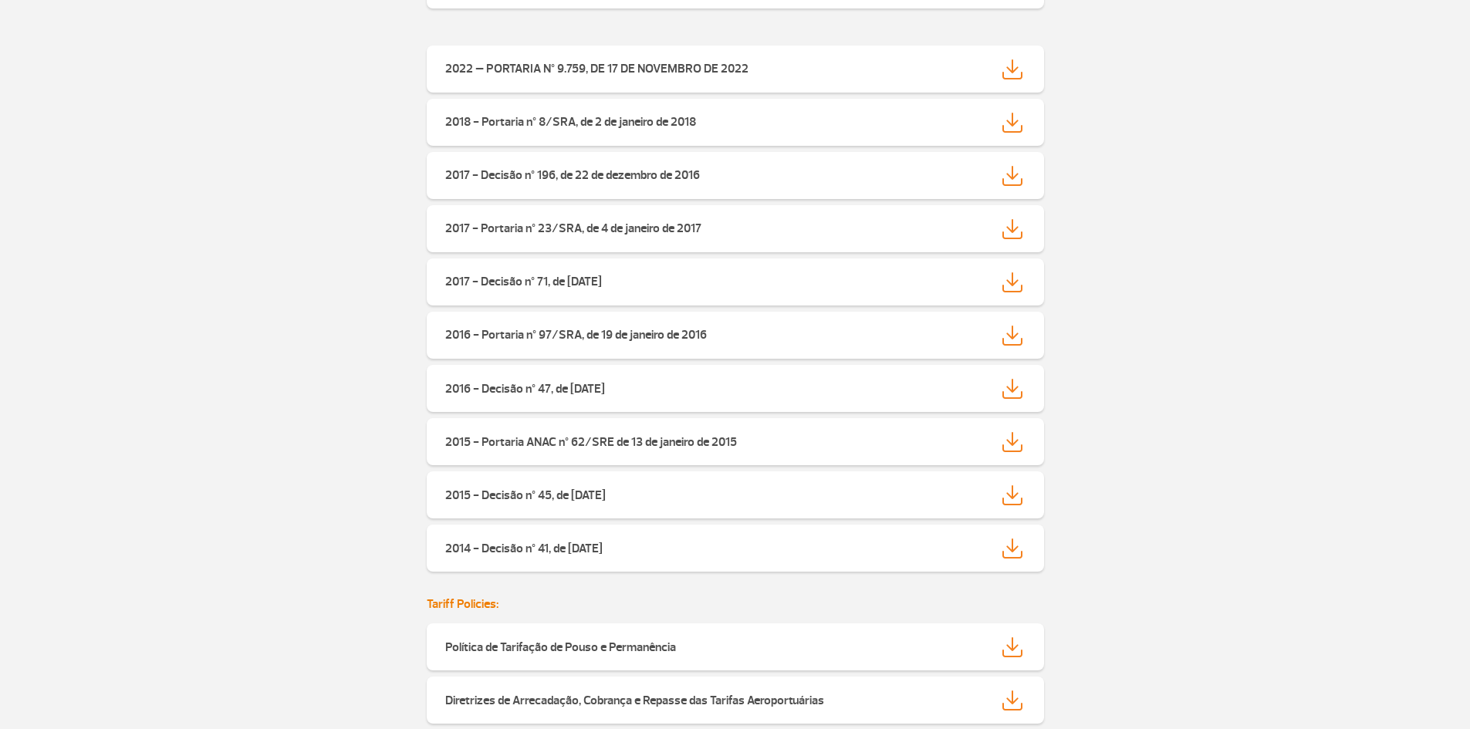
scroll to position [3190, 0]
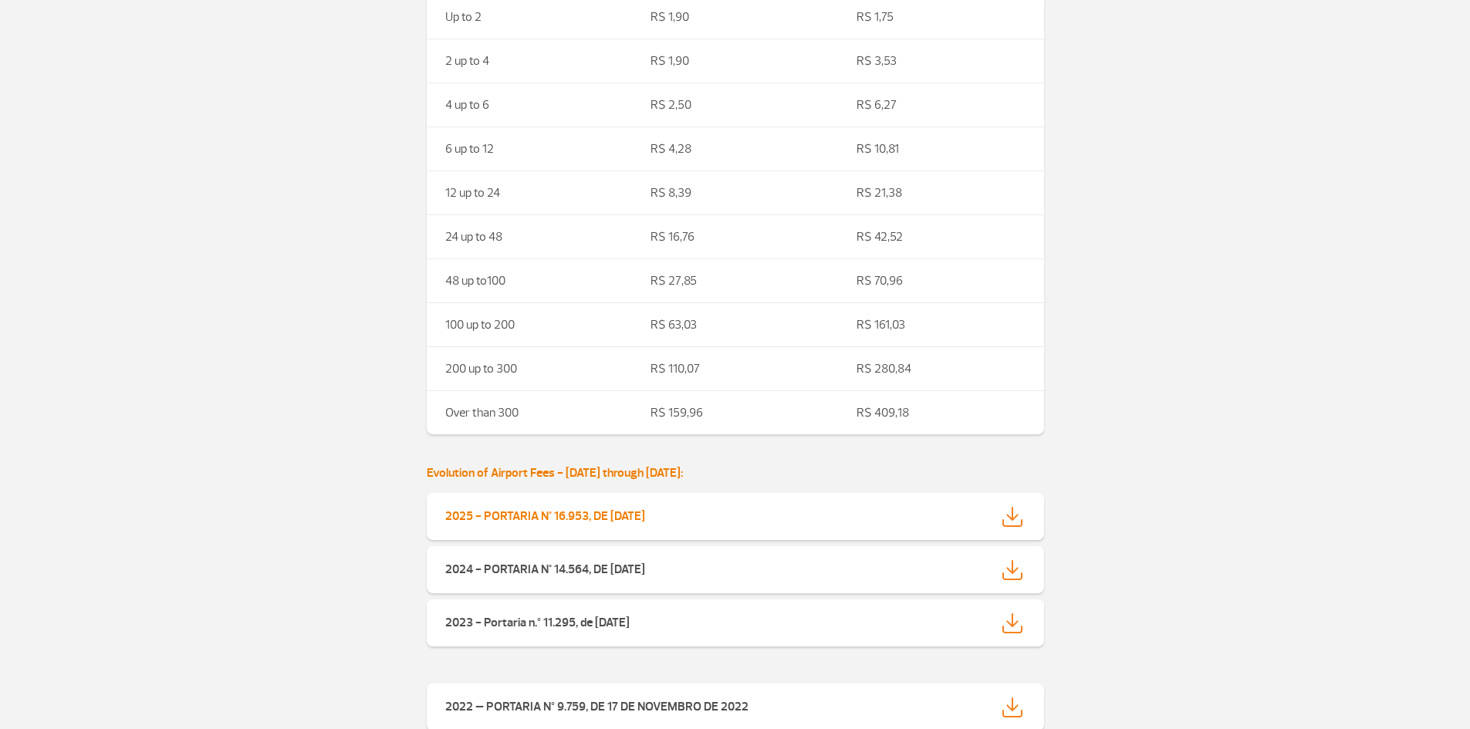
click at [578, 512] on strong "2025 - PORTARIA N° 16.953, DE 09 DE MAIO DE 2025" at bounding box center [545, 516] width 200 height 15
